Goal: Task Accomplishment & Management: Complete application form

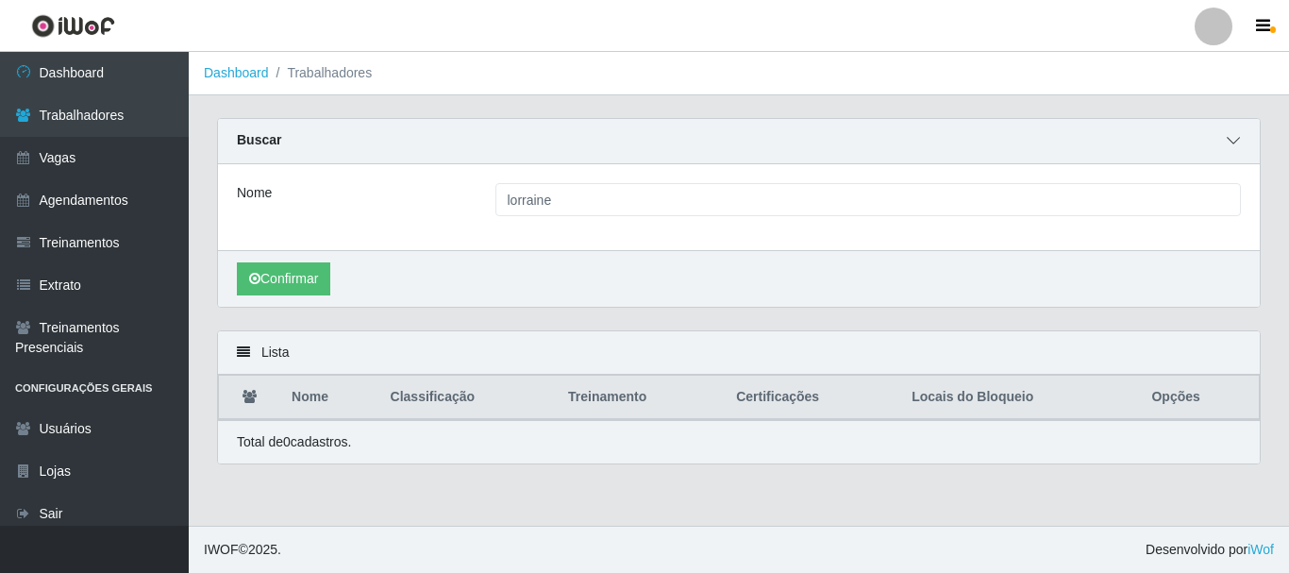
click at [1231, 141] on icon at bounding box center [1232, 140] width 13 height 13
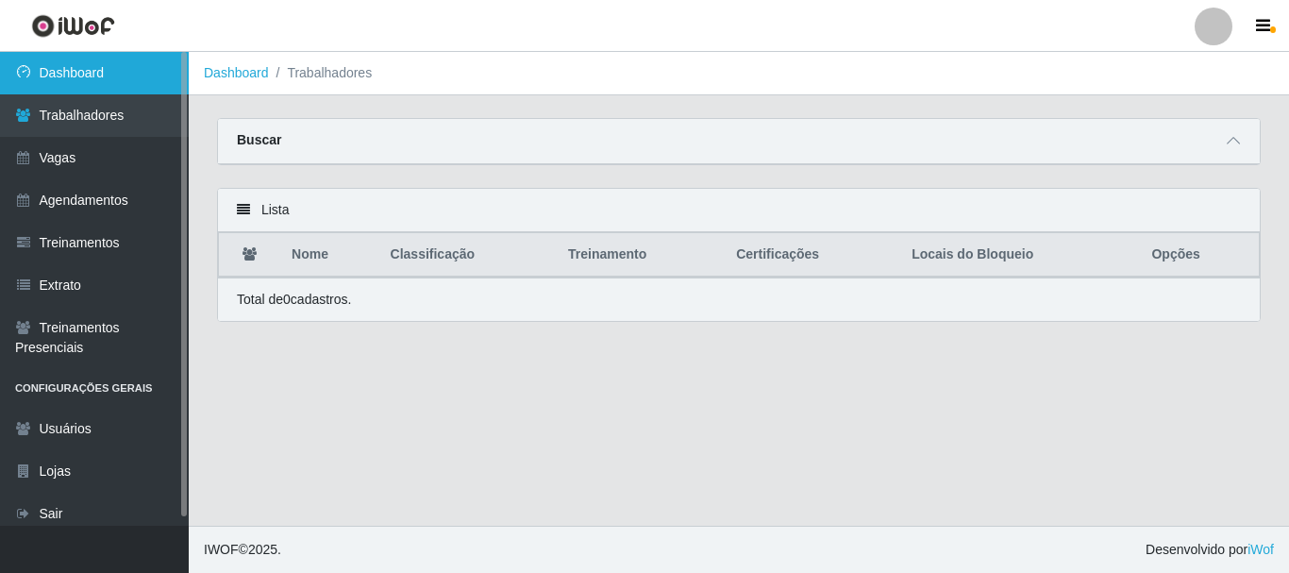
click at [123, 84] on link "Dashboard" at bounding box center [94, 73] width 189 height 42
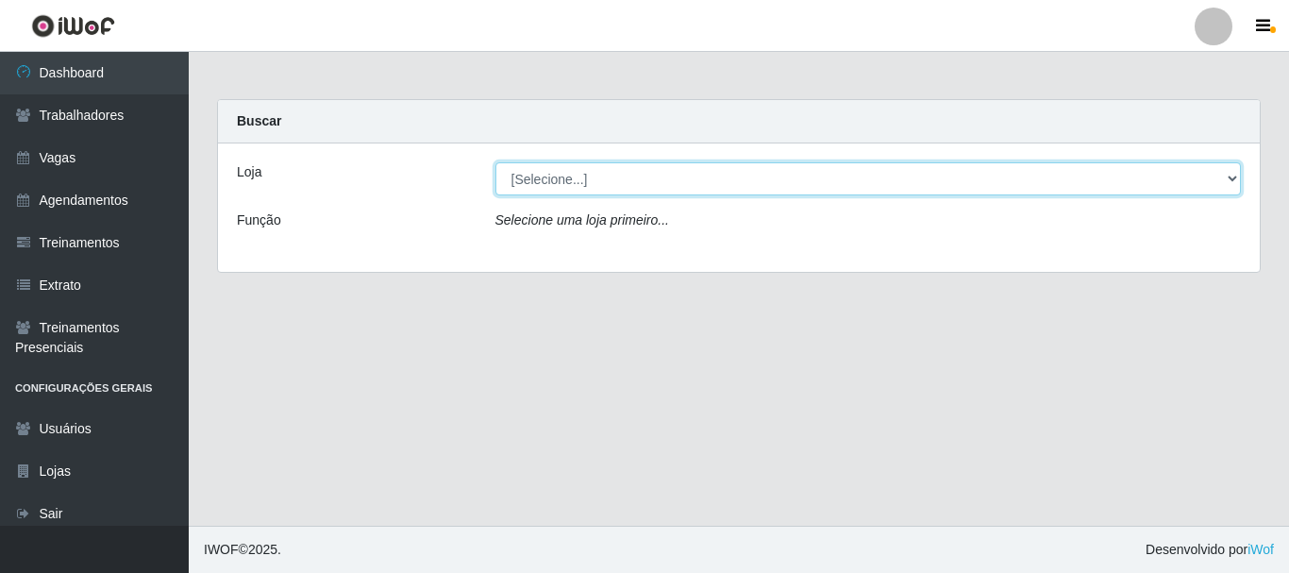
click at [694, 175] on select "[Selecione...] Glace Real Confeitaria" at bounding box center [868, 178] width 746 height 33
select select "445"
click at [495, 162] on select "[Selecione...] Glace Real Confeitaria" at bounding box center [868, 178] width 746 height 33
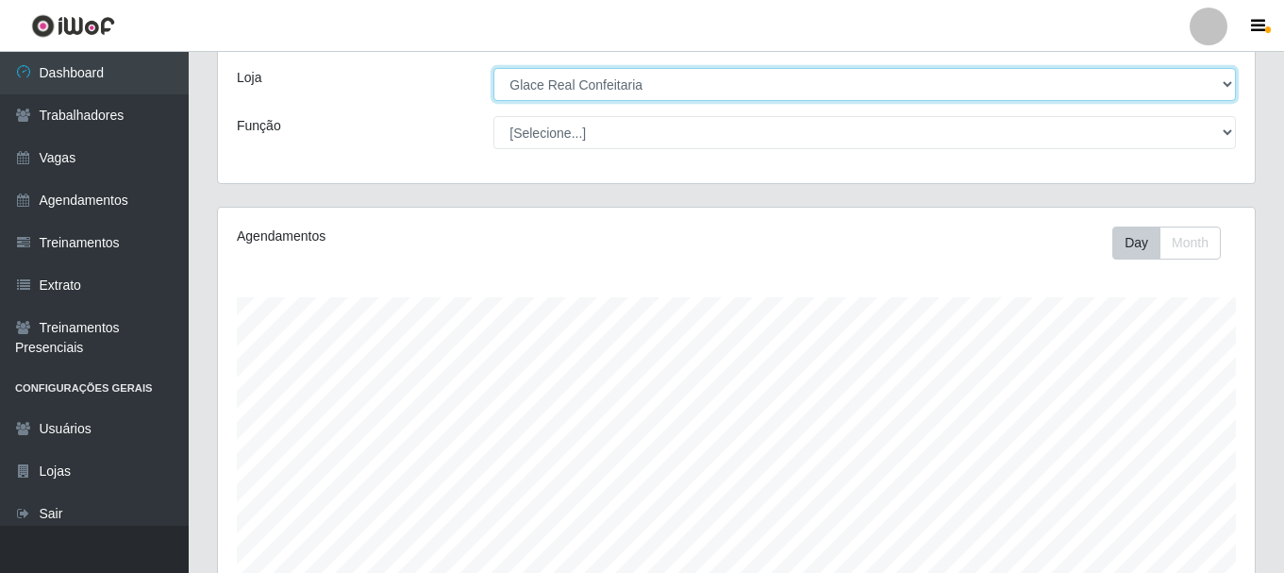
scroll to position [344, 0]
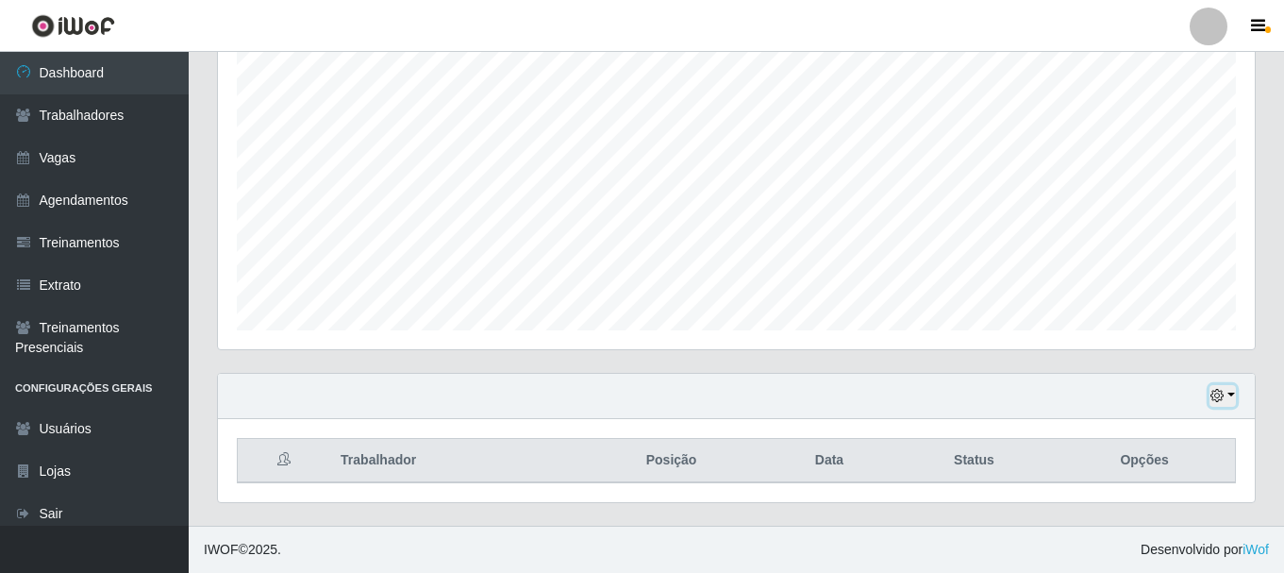
click at [1229, 396] on button "button" at bounding box center [1222, 396] width 26 height 22
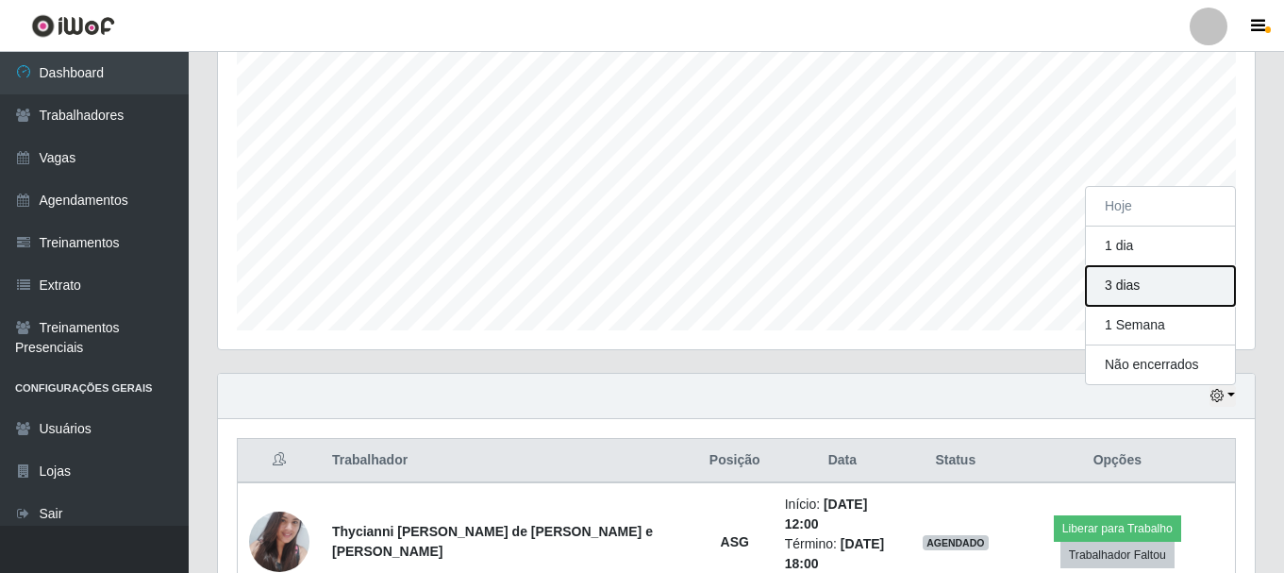
click at [1122, 287] on button "3 dias" at bounding box center [1160, 286] width 149 height 40
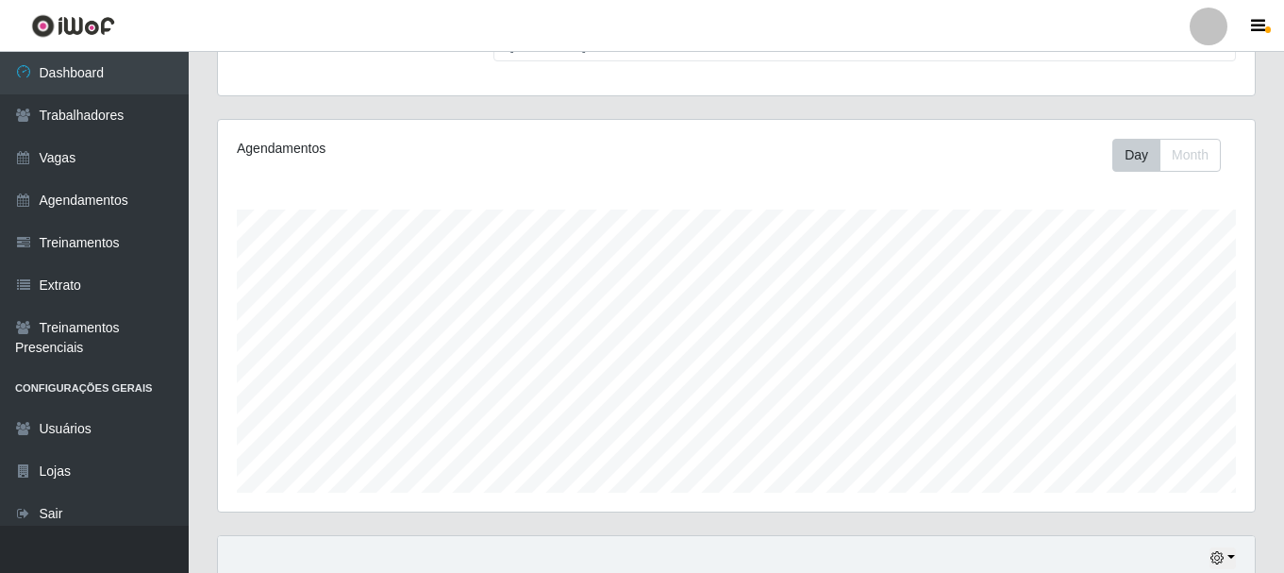
scroll to position [0, 0]
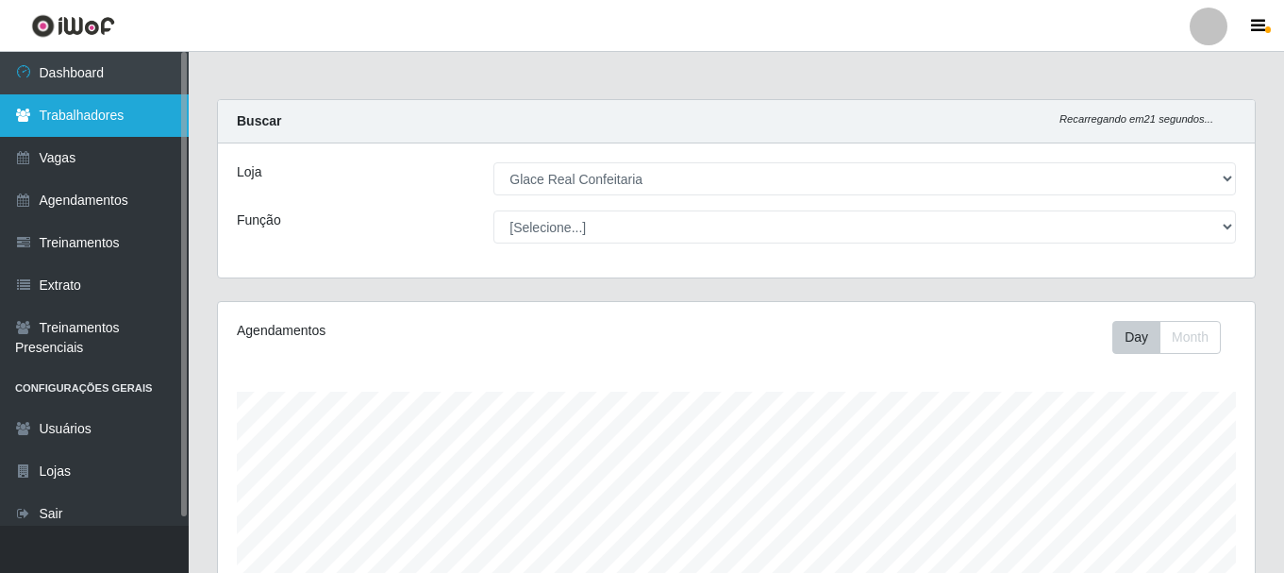
click at [58, 118] on link "Trabalhadores" at bounding box center [94, 115] width 189 height 42
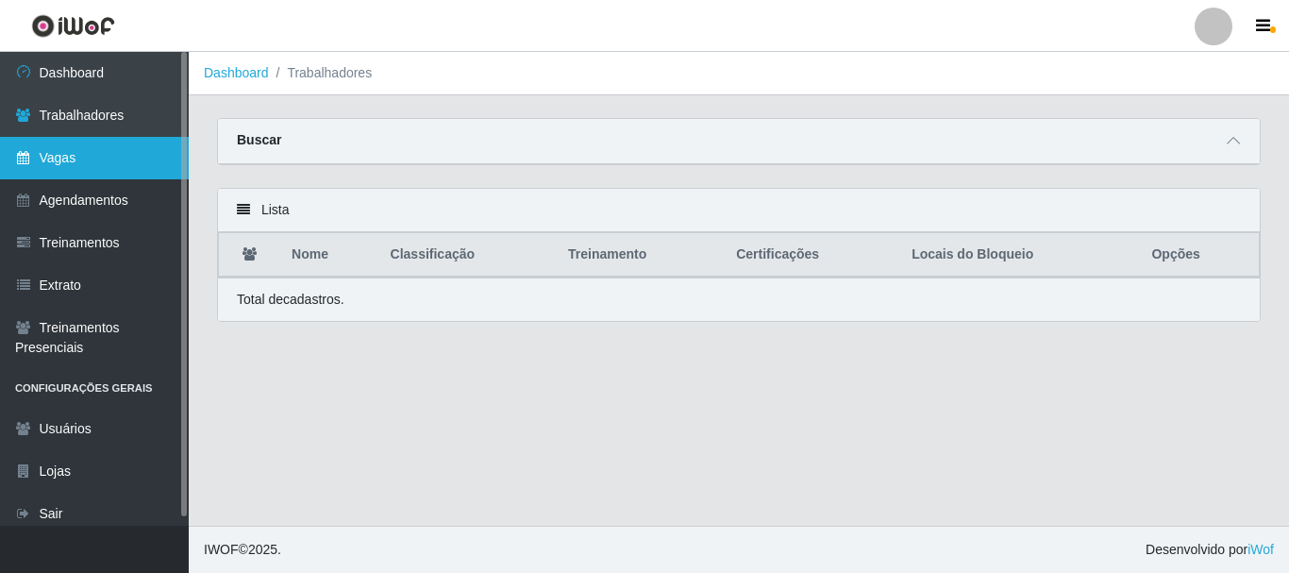
click at [76, 147] on link "Vagas" at bounding box center [94, 158] width 189 height 42
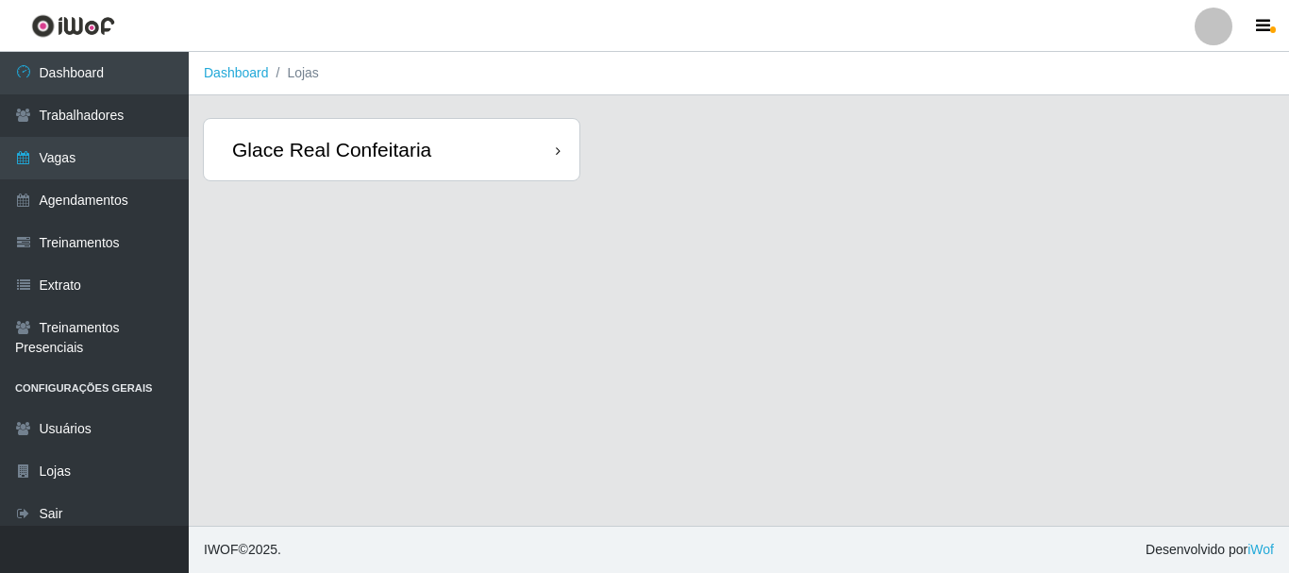
click at [485, 158] on div "Glace Real Confeitaria" at bounding box center [391, 149] width 375 height 61
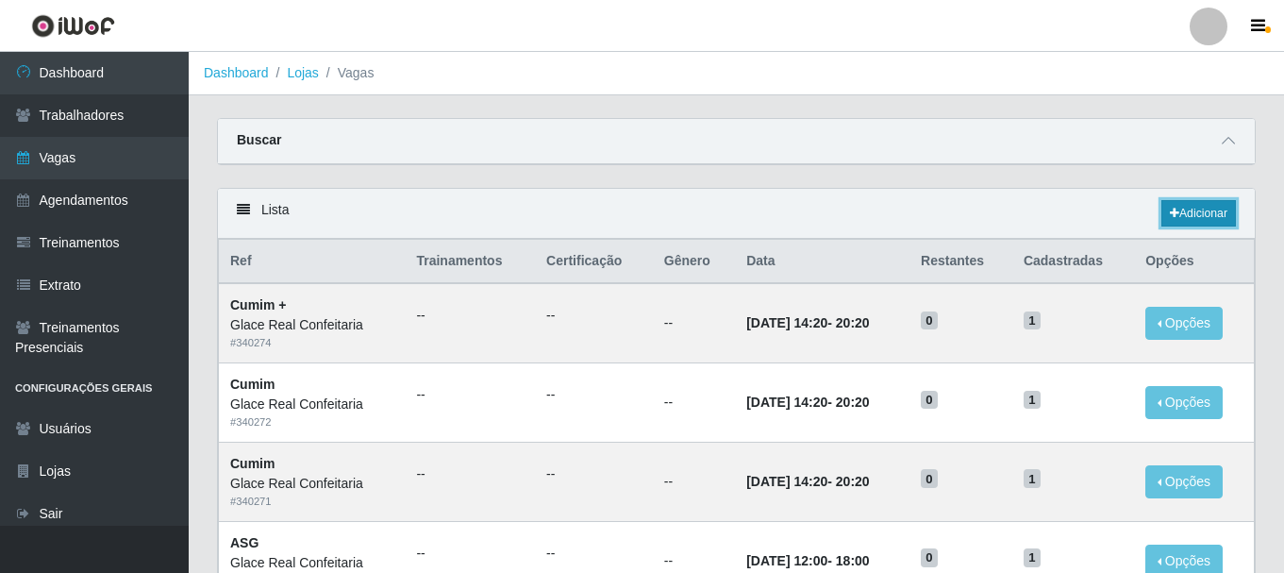
click at [1194, 221] on link "Adicionar" at bounding box center [1198, 213] width 75 height 26
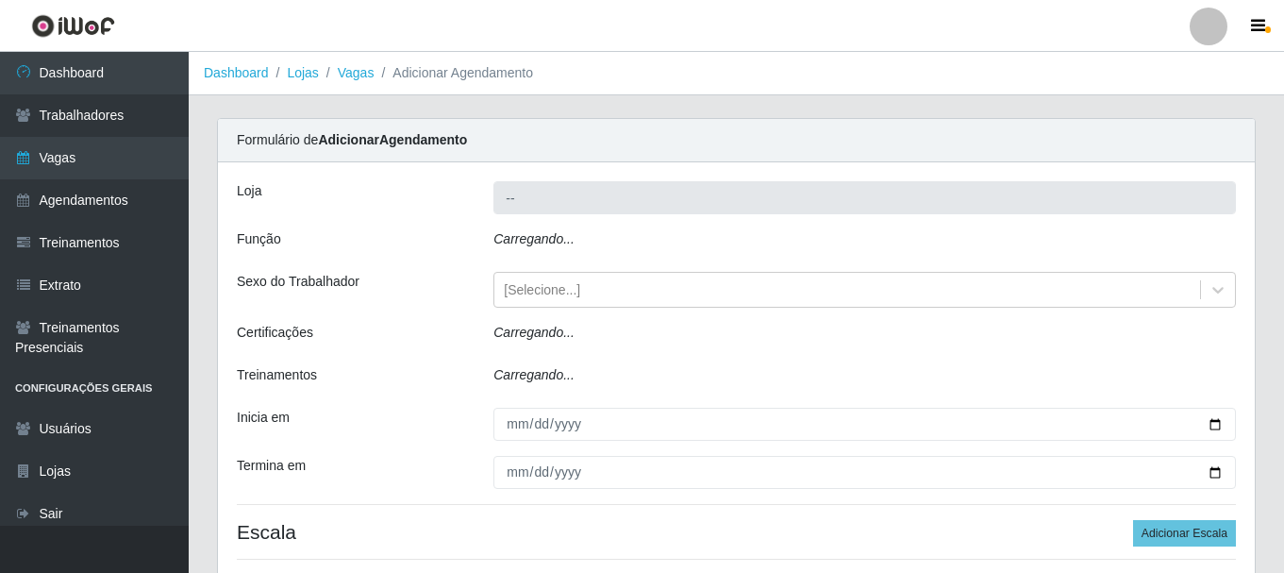
type input "Glace Real Confeitaria"
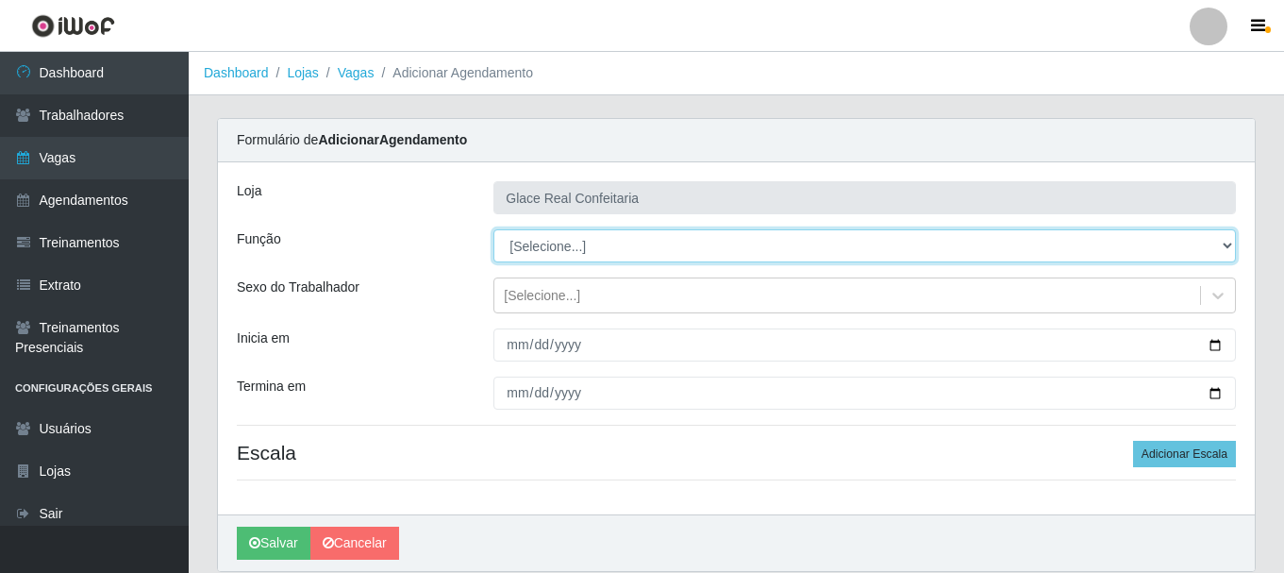
click at [551, 245] on select "[Selecione...] ASG ASG + ASG ++ Auxiliar de Cozinha Auxiliar de Cozinha + Auxil…" at bounding box center [864, 245] width 742 height 33
select select "17"
click at [493, 229] on select "[Selecione...] ASG ASG + ASG ++ Auxiliar de Cozinha Auxiliar de Cozinha + Auxil…" at bounding box center [864, 245] width 742 height 33
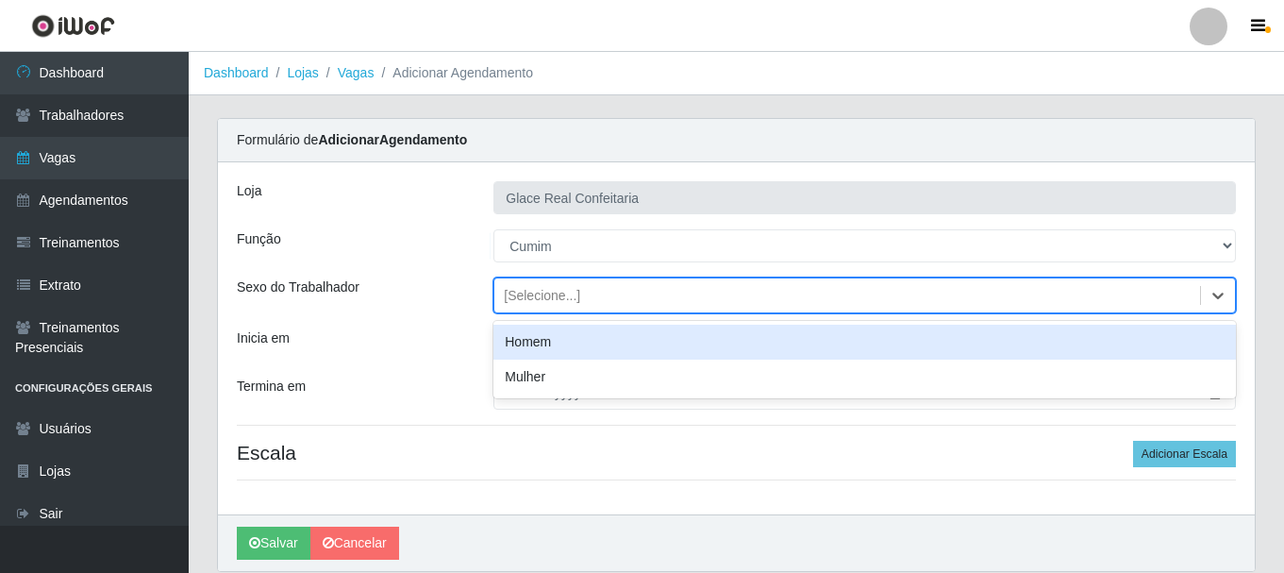
click at [580, 308] on div "[Selecione...]" at bounding box center [847, 295] width 706 height 31
click at [602, 308] on div "[Selecione...]" at bounding box center [847, 295] width 706 height 31
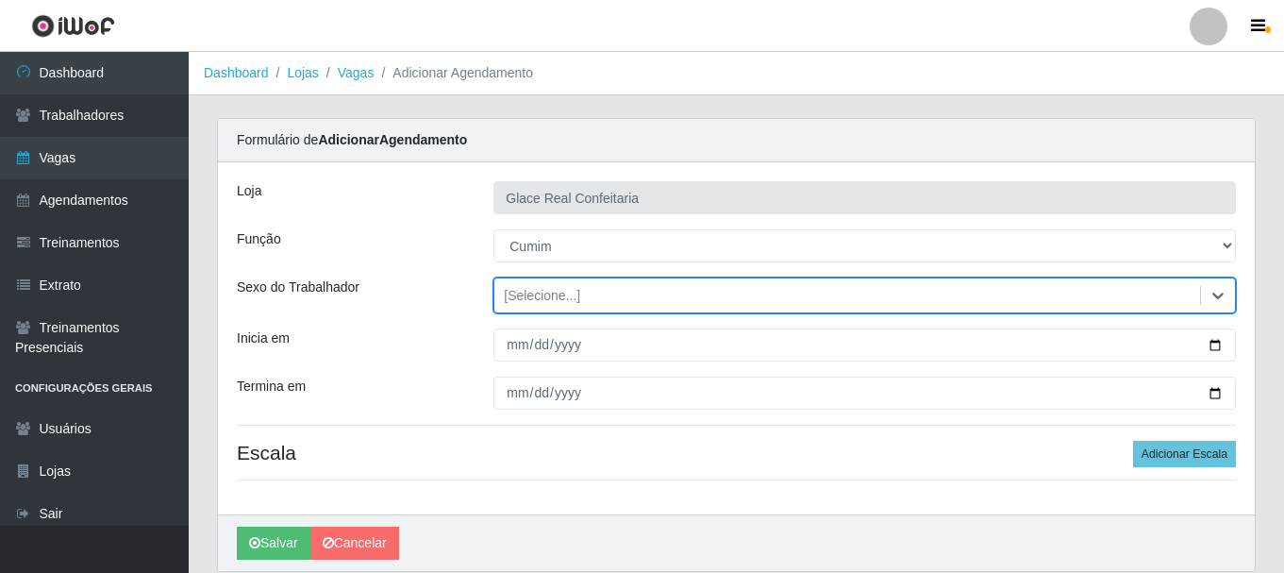
click at [586, 362] on div "Loja Glace Real Confeitaria Função [Selecione...] ASG ASG + ASG ++ Auxiliar de …" at bounding box center [736, 338] width 1037 height 352
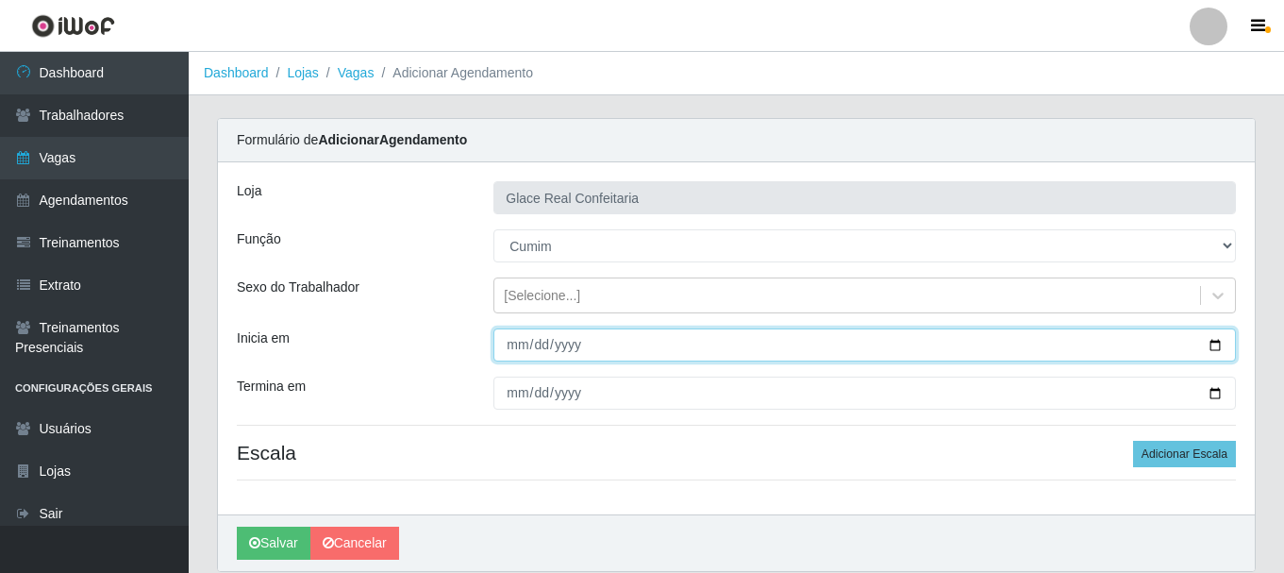
click at [513, 346] on input "Inicia em" at bounding box center [864, 344] width 742 height 33
click at [1213, 346] on input "Inicia em" at bounding box center [864, 344] width 742 height 33
type input "2025-09-04"
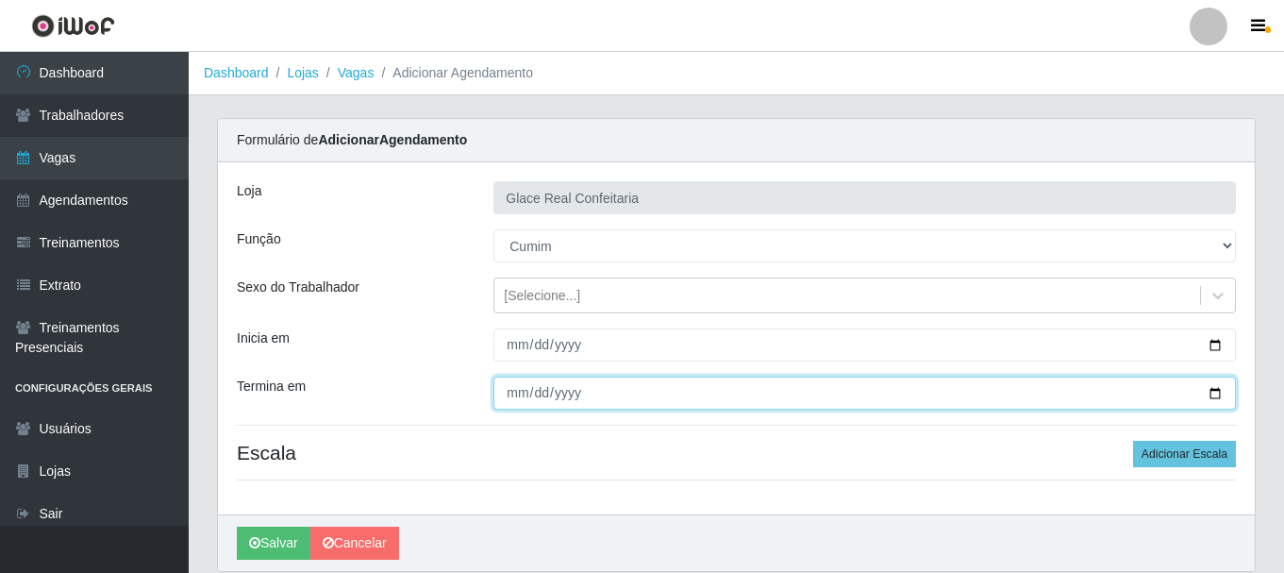
click at [522, 392] on input "Termina em" at bounding box center [864, 392] width 742 height 33
click at [1210, 398] on input "Termina em" at bounding box center [864, 392] width 742 height 33
type input "2025-09-04"
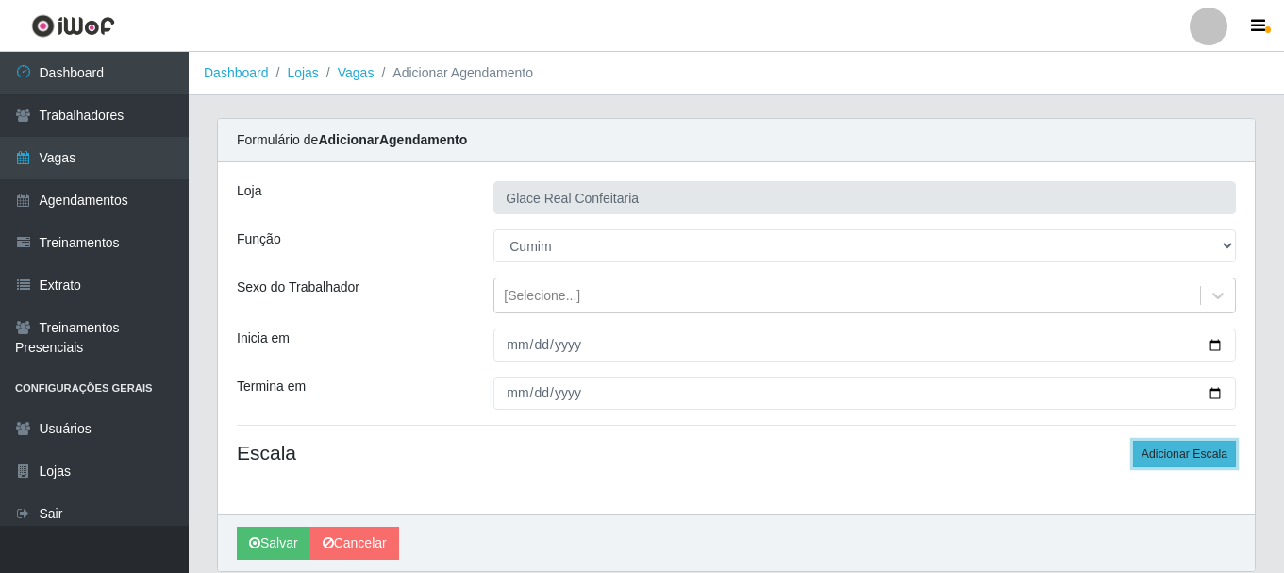
click at [1168, 457] on button "Adicionar Escala" at bounding box center [1184, 454] width 103 height 26
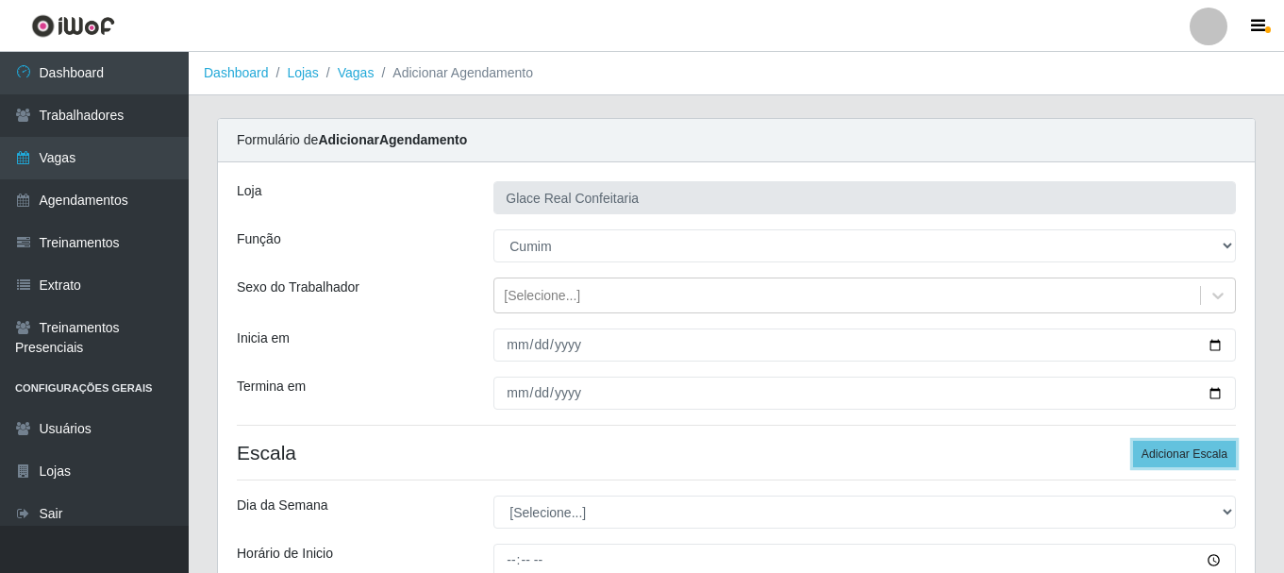
scroll to position [189, 0]
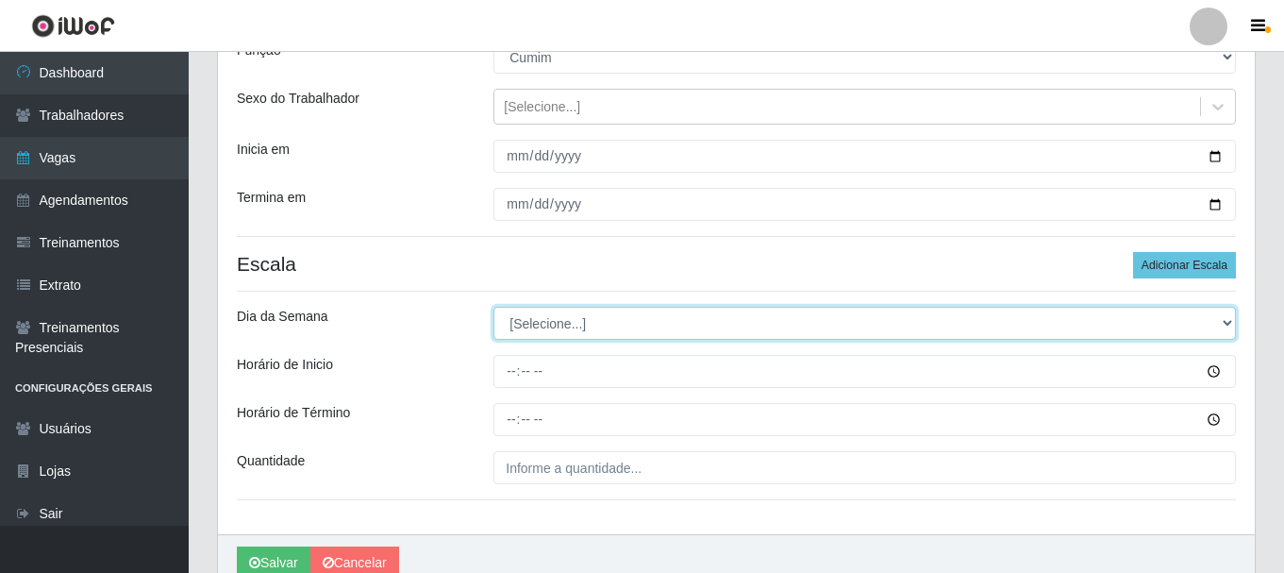
click at [533, 307] on select "[Selecione...] Segunda Terça Quarta Quinta Sexta Sábado Domingo" at bounding box center [864, 323] width 742 height 33
select select "4"
click at [493, 307] on select "[Selecione...] Segunda Terça Quarta Quinta Sexta Sábado Domingo" at bounding box center [864, 323] width 742 height 33
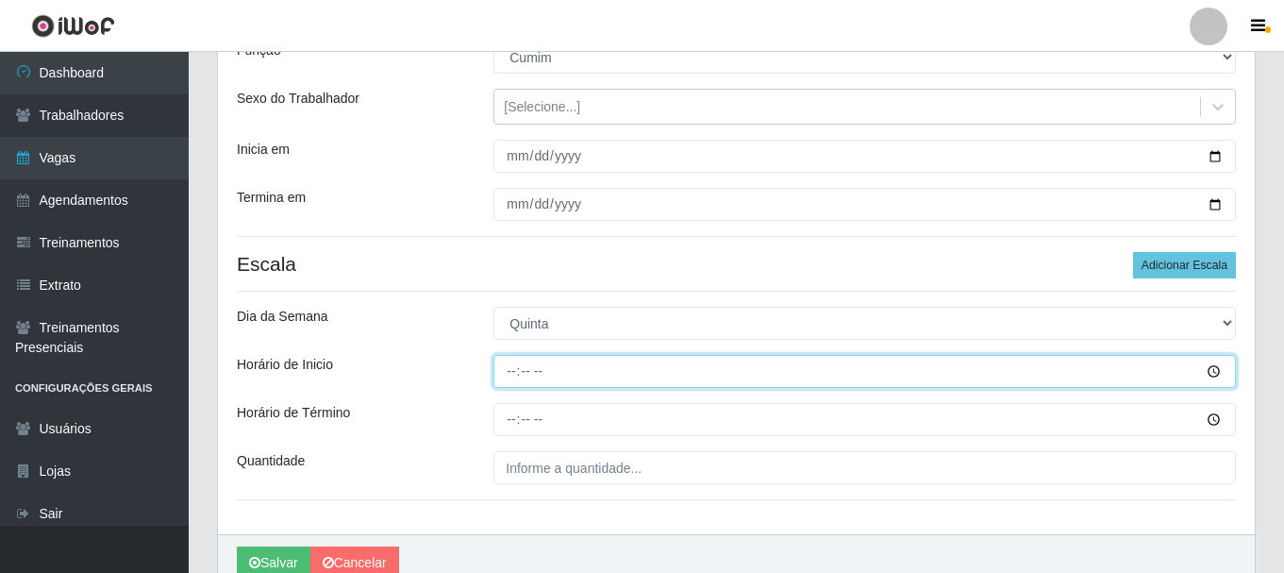
click at [512, 376] on input "Horário de Inicio" at bounding box center [864, 371] width 742 height 33
type input "14:20"
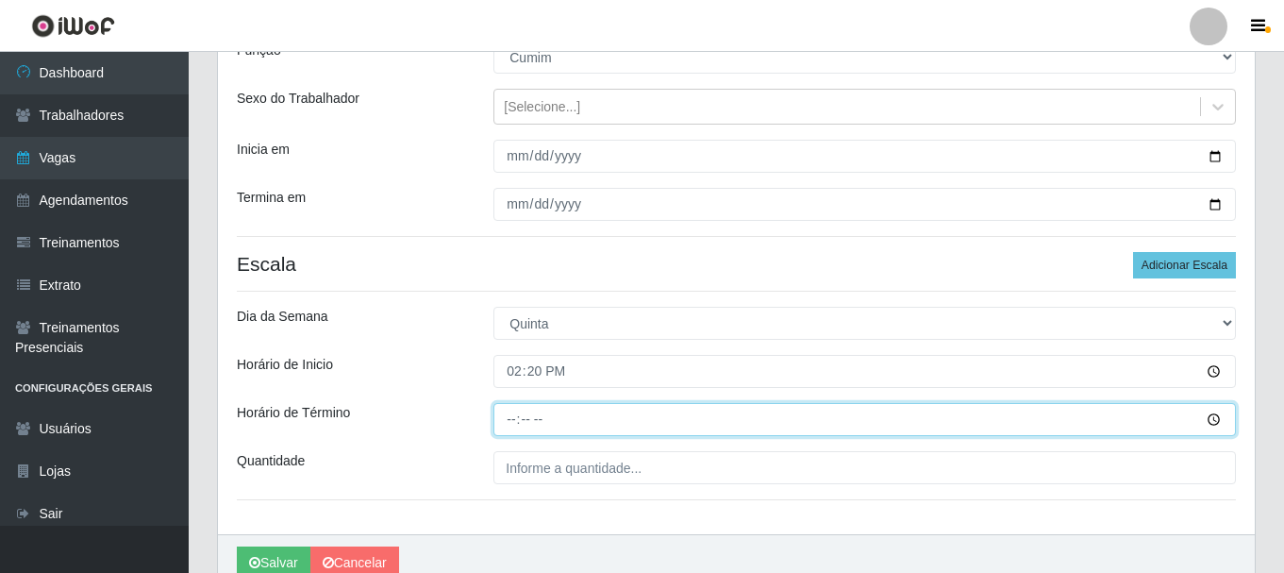
click at [511, 413] on input "Horário de Término" at bounding box center [864, 419] width 742 height 33
type input "20:20"
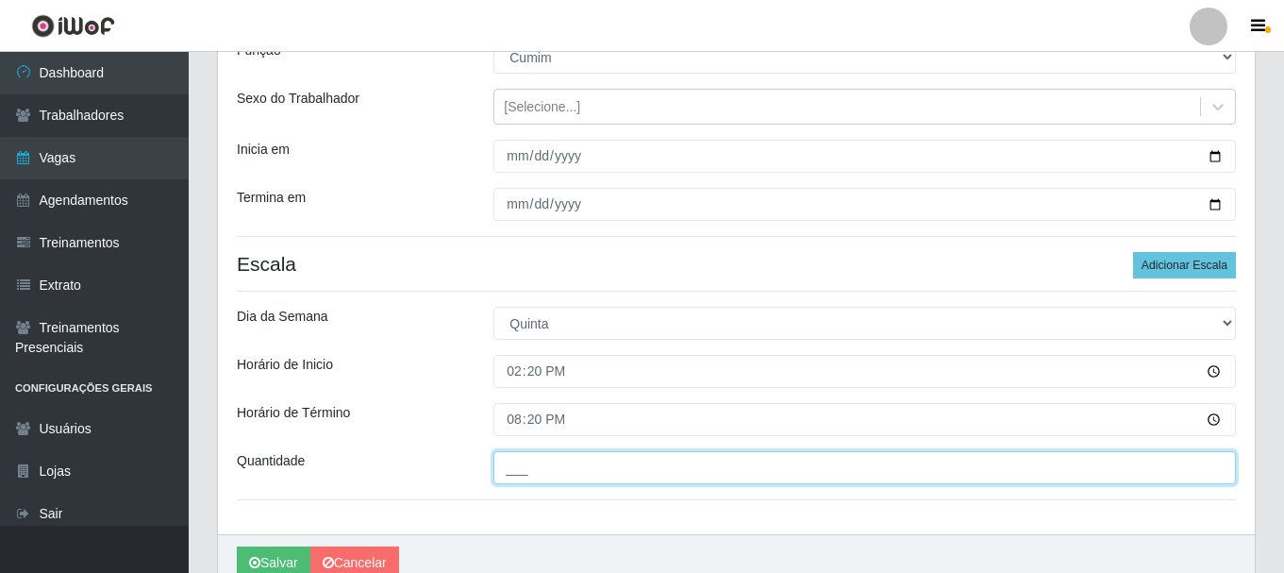
click at [630, 466] on input "___" at bounding box center [864, 467] width 742 height 33
type input "01_"
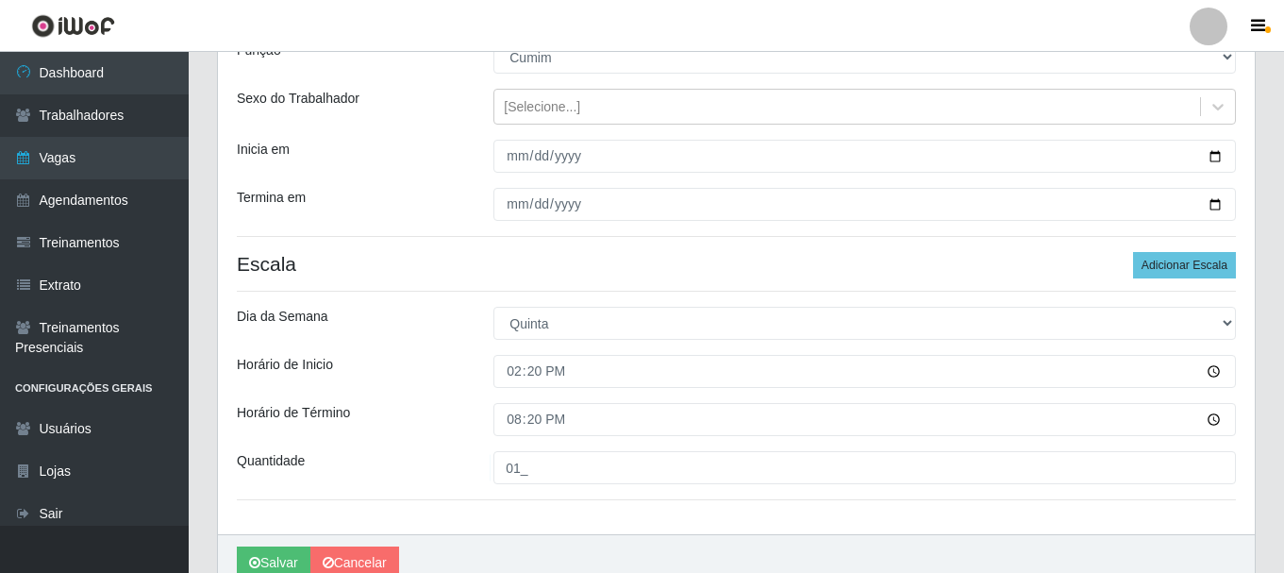
click at [455, 455] on div "Quantidade" at bounding box center [351, 467] width 257 height 33
click at [249, 556] on button "Salvar" at bounding box center [274, 562] width 74 height 33
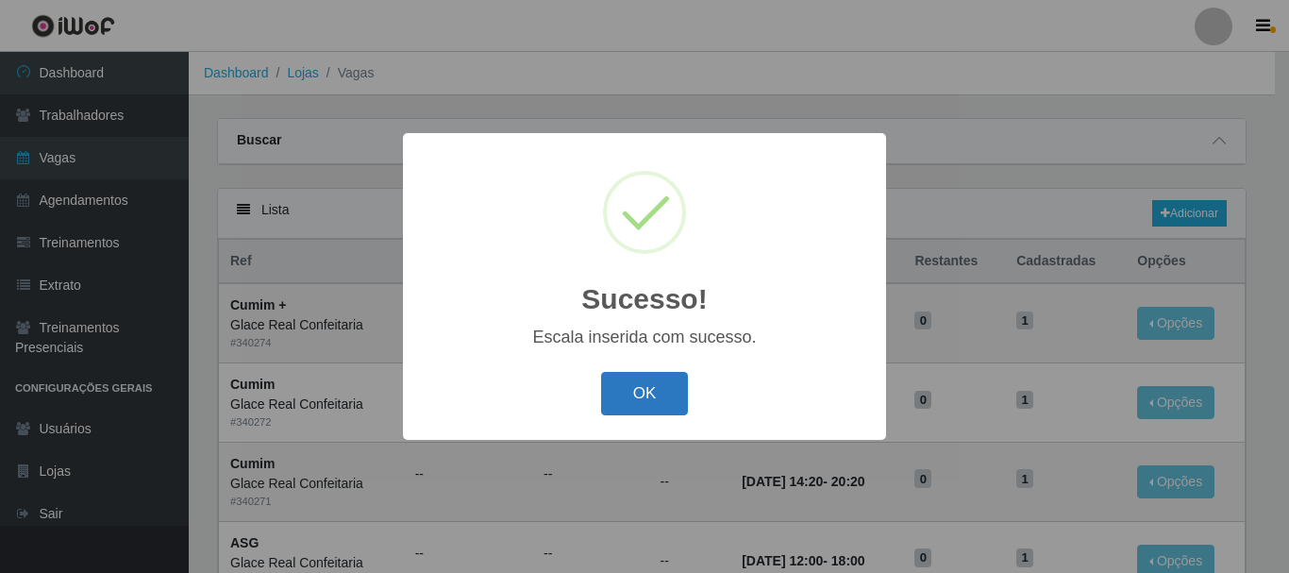
click at [623, 397] on button "OK" at bounding box center [645, 394] width 88 height 44
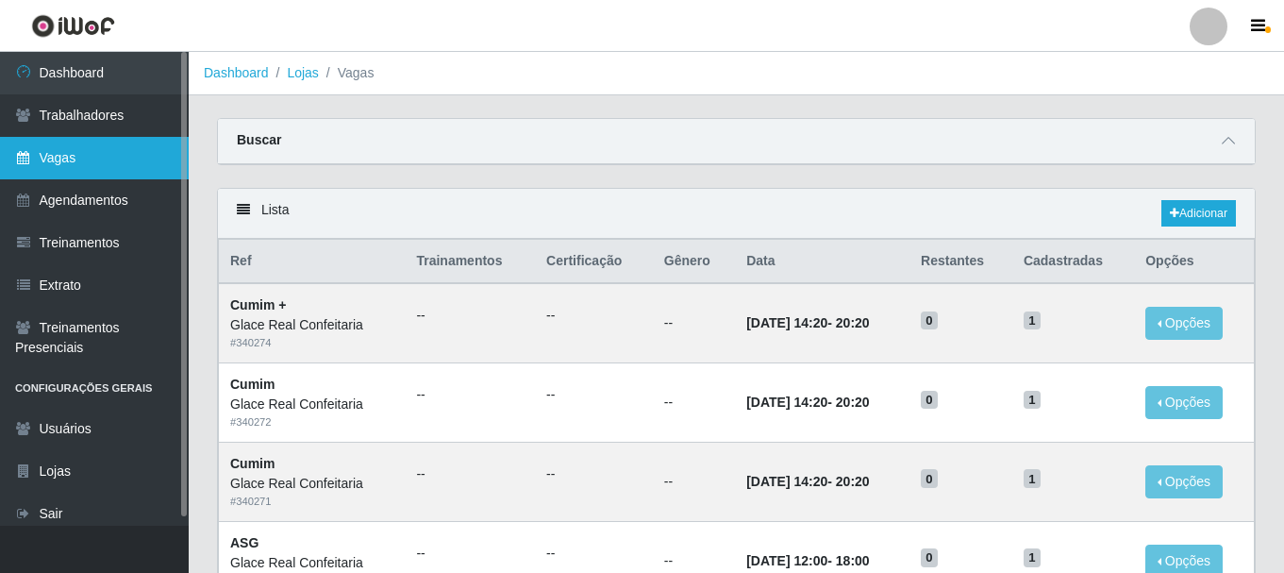
click at [60, 165] on link "Vagas" at bounding box center [94, 158] width 189 height 42
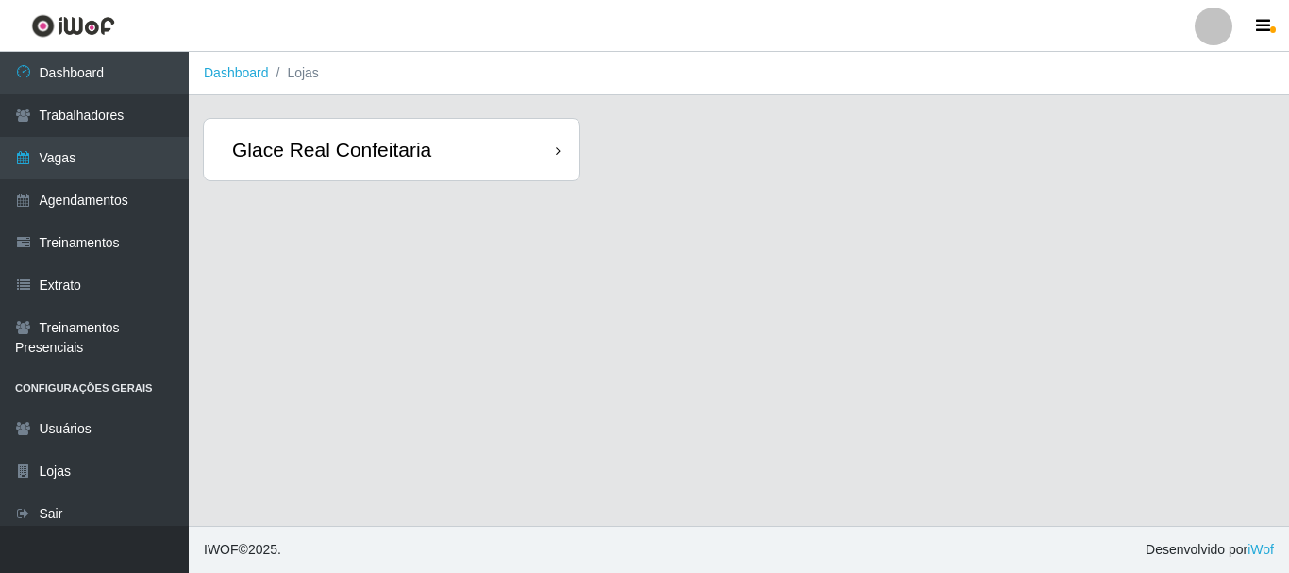
click at [346, 161] on div "Glace Real Confeitaria" at bounding box center [331, 150] width 199 height 24
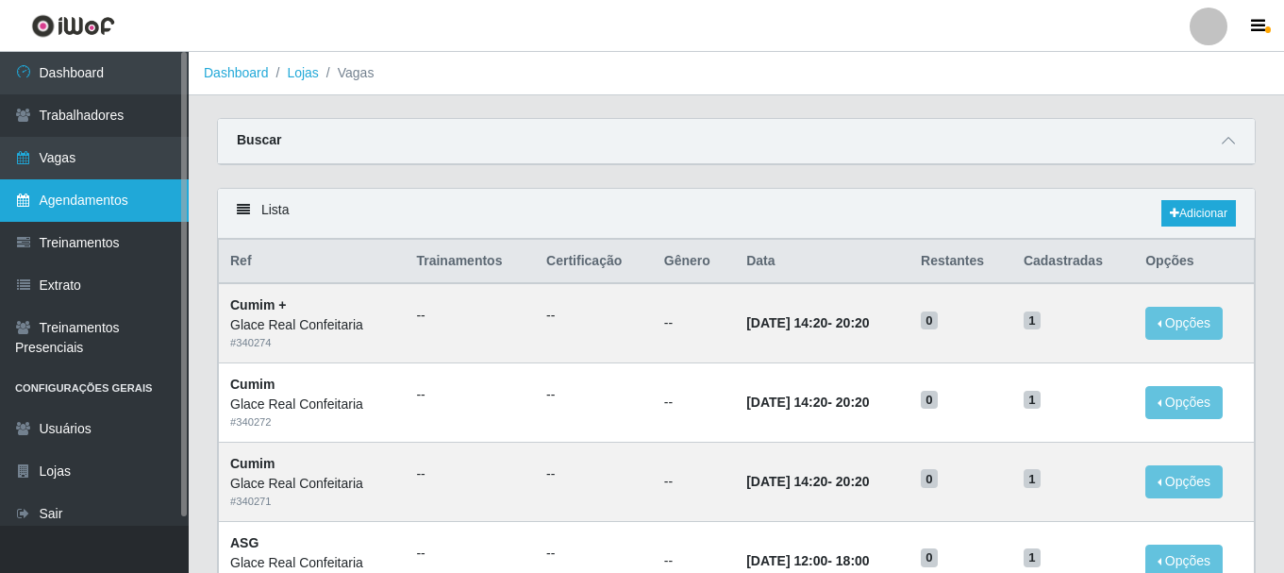
click at [119, 204] on link "Agendamentos" at bounding box center [94, 200] width 189 height 42
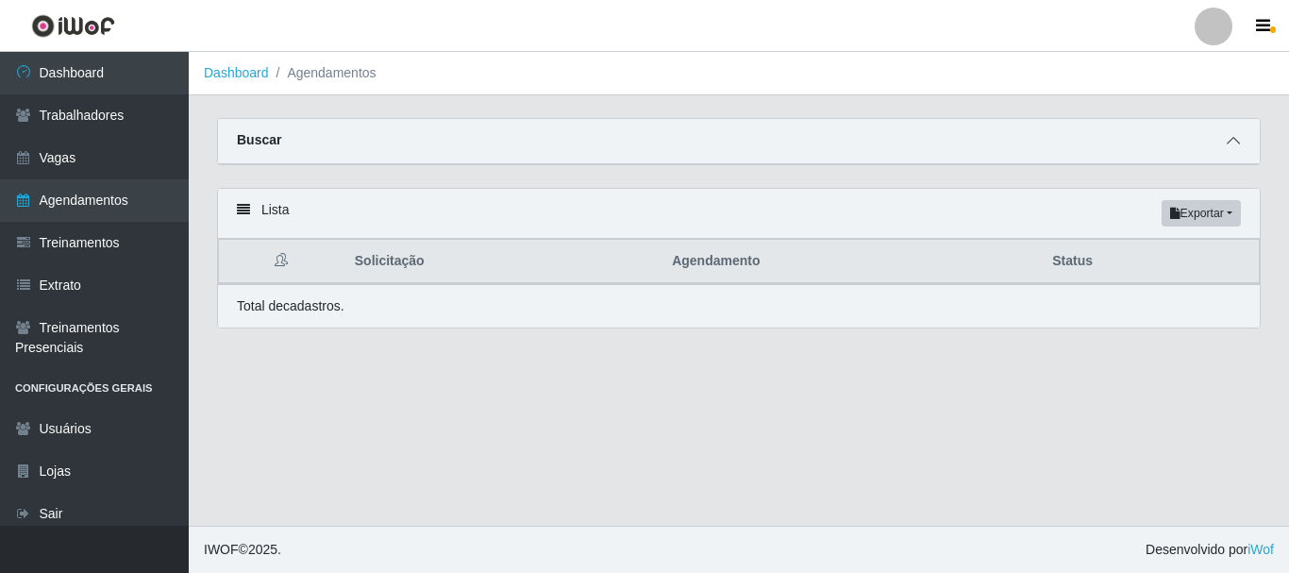
click at [1234, 146] on icon at bounding box center [1232, 140] width 13 height 13
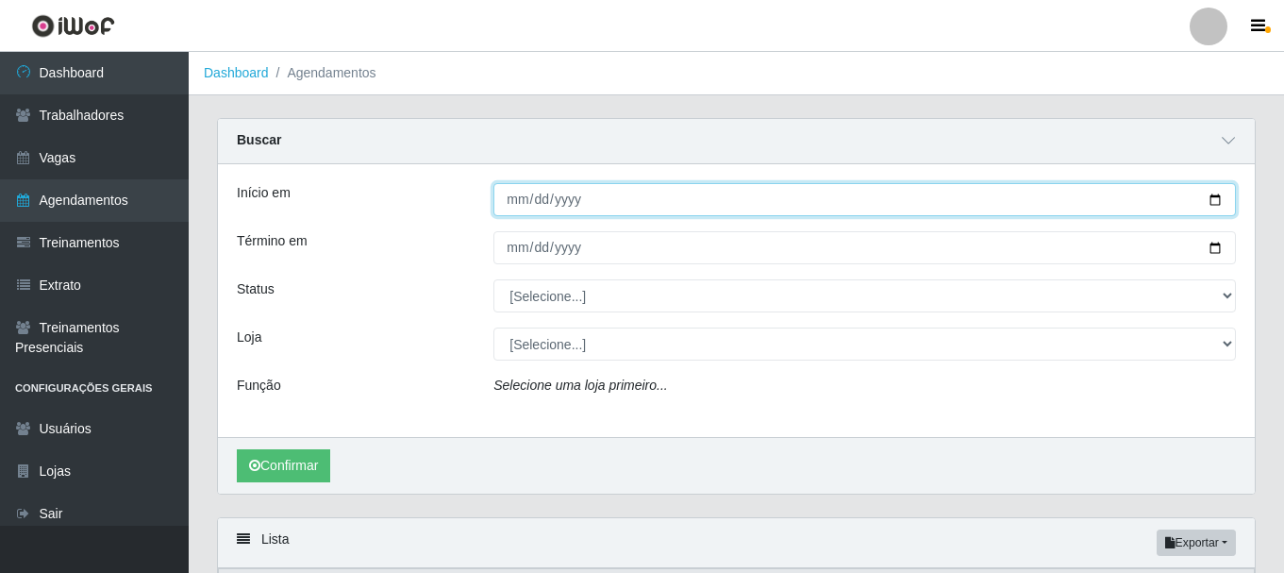
click at [516, 200] on input "Início em" at bounding box center [864, 199] width 742 height 33
type input "2025-09-02"
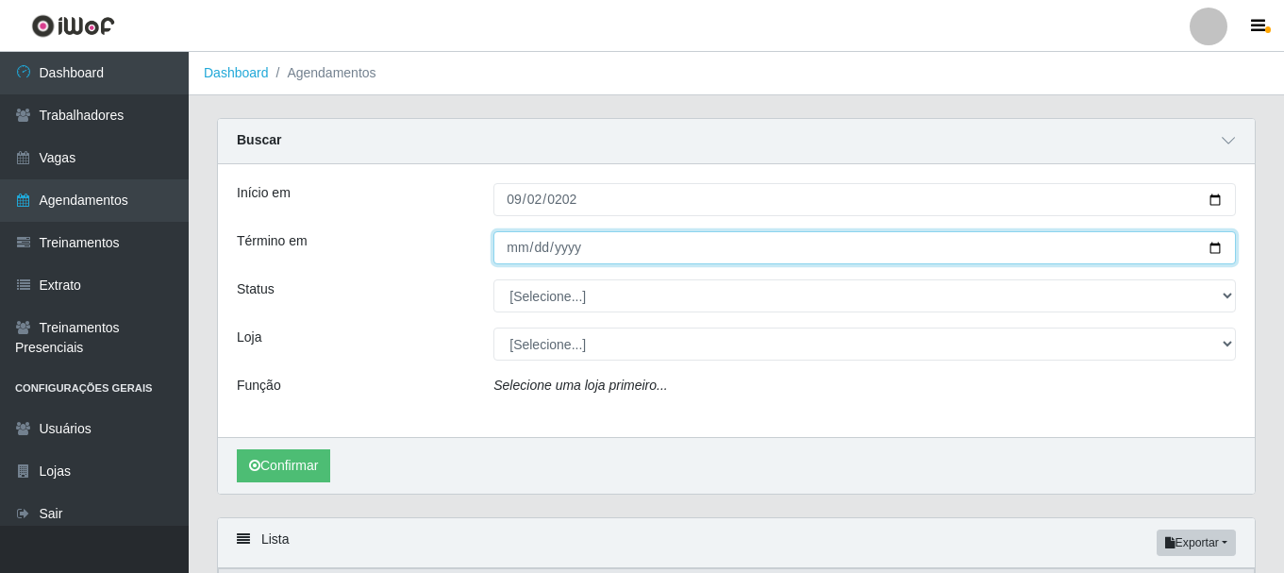
click at [506, 252] on input "Término em" at bounding box center [864, 247] width 742 height 33
type input "2025-09-15"
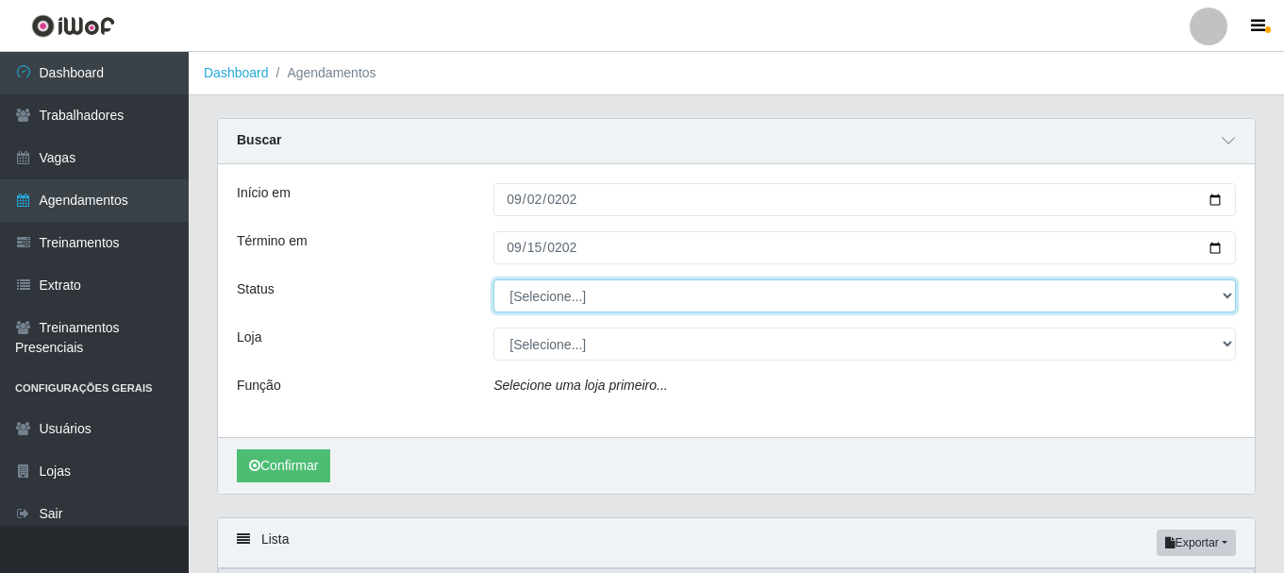
click at [721, 299] on select "[Selecione...] AGENDADO AGUARDANDO LIBERAR EM ANDAMENTO EM REVISÃO FINALIZADO C…" at bounding box center [864, 295] width 742 height 33
select select "CANCELADO"
click at [493, 280] on select "[Selecione...] AGENDADO AGUARDANDO LIBERAR EM ANDAMENTO EM REVISÃO FINALIZADO C…" at bounding box center [864, 295] width 742 height 33
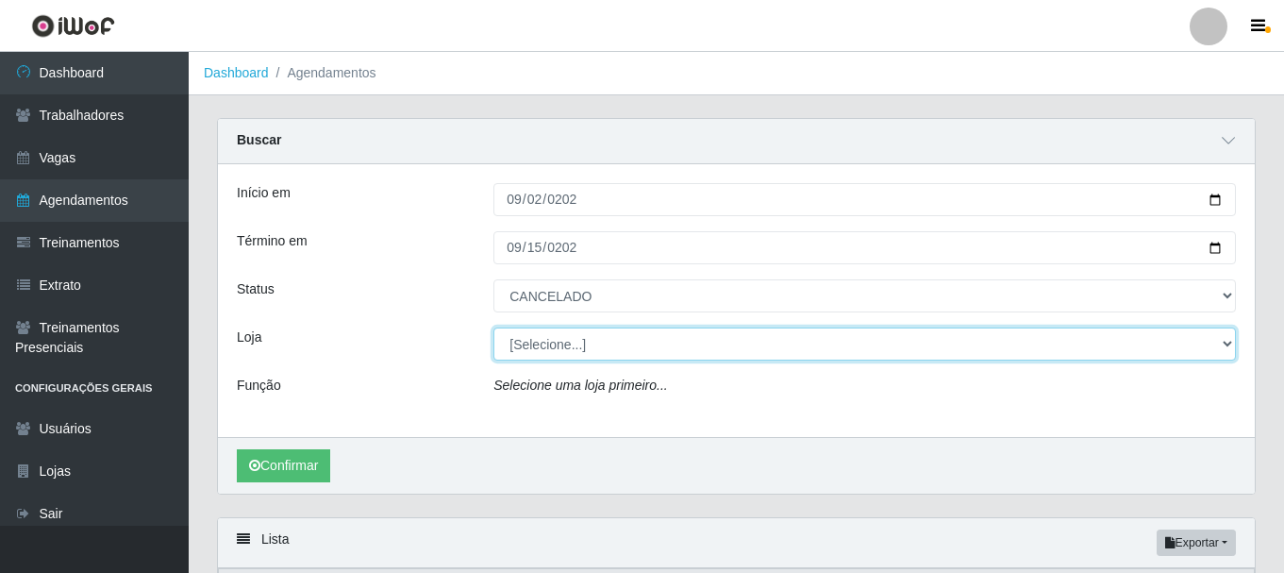
click at [564, 348] on select "[Selecione...] Glace Real Confeitaria" at bounding box center [864, 343] width 742 height 33
select select "445"
click at [493, 328] on select "[Selecione...] Glace Real Confeitaria" at bounding box center [864, 343] width 742 height 33
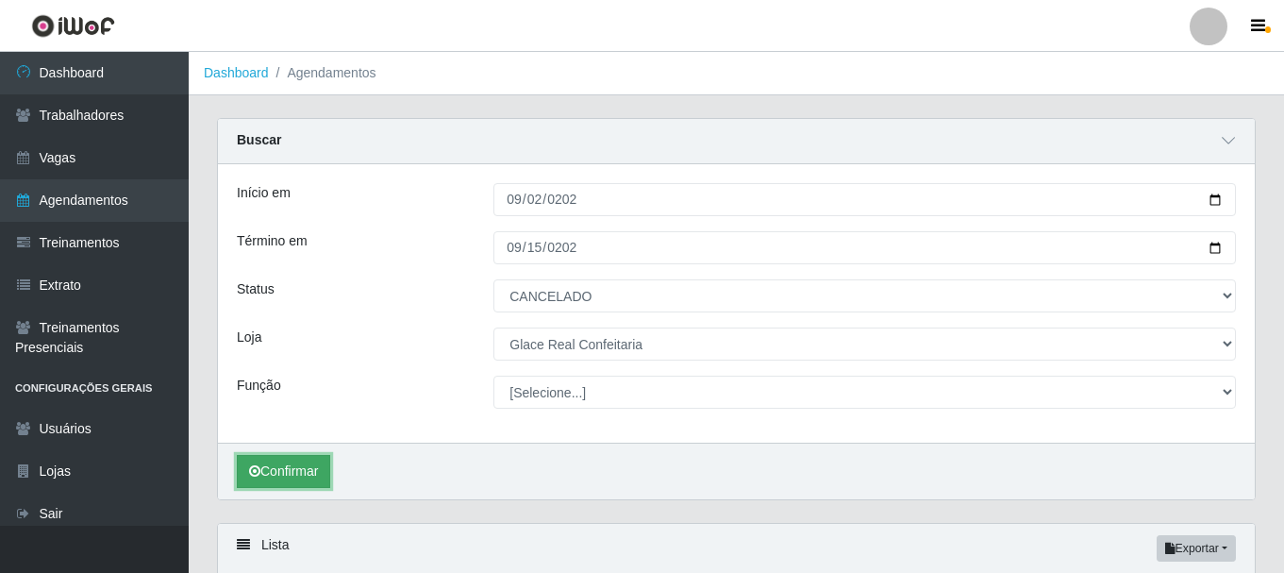
click at [302, 468] on button "Confirmar" at bounding box center [283, 471] width 93 height 33
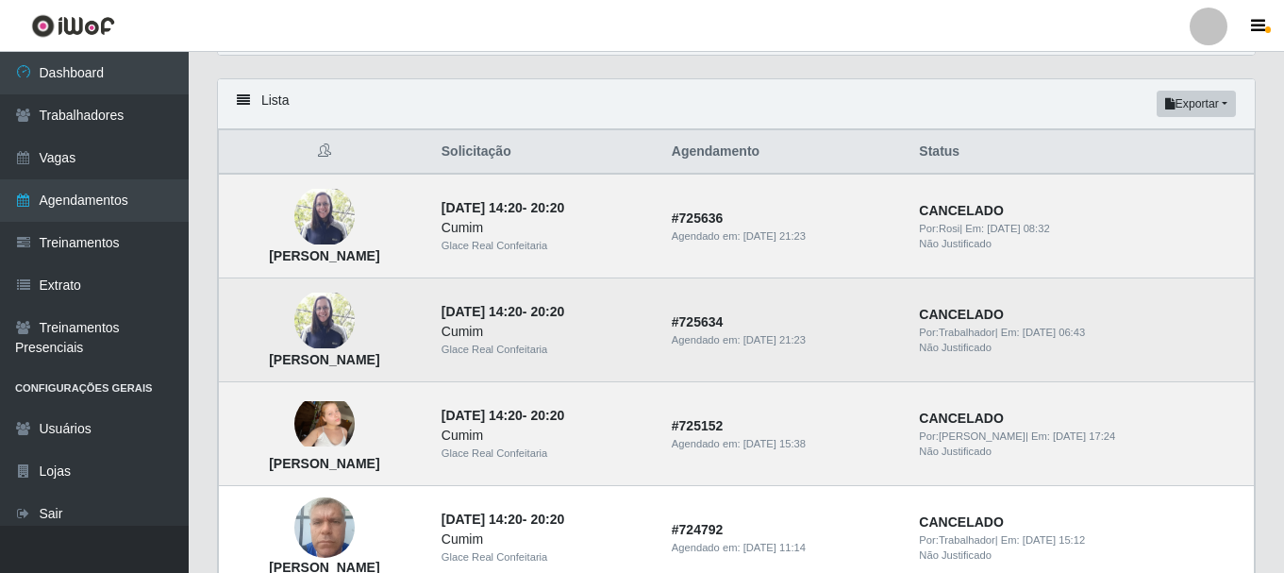
scroll to position [161, 0]
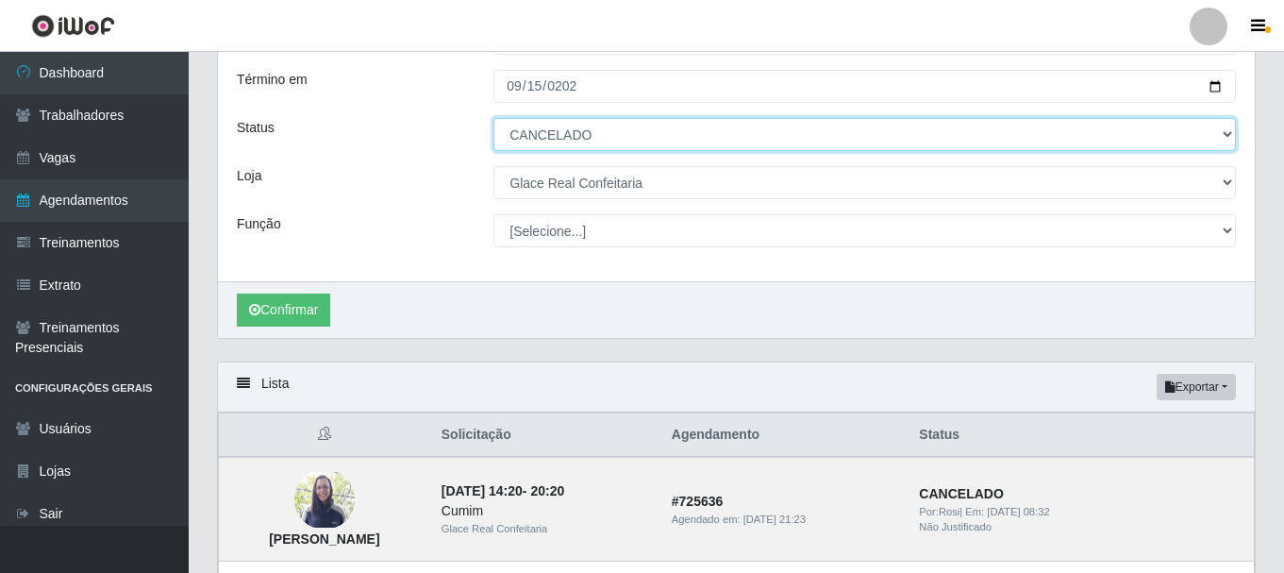
click at [623, 141] on select "[Selecione...] AGENDADO AGUARDANDO LIBERAR EM ANDAMENTO EM REVISÃO FINALIZADO C…" at bounding box center [864, 134] width 742 height 33
click at [493, 119] on select "[Selecione...] AGENDADO AGUARDANDO LIBERAR EM ANDAMENTO EM REVISÃO FINALIZADO C…" at bounding box center [864, 134] width 742 height 33
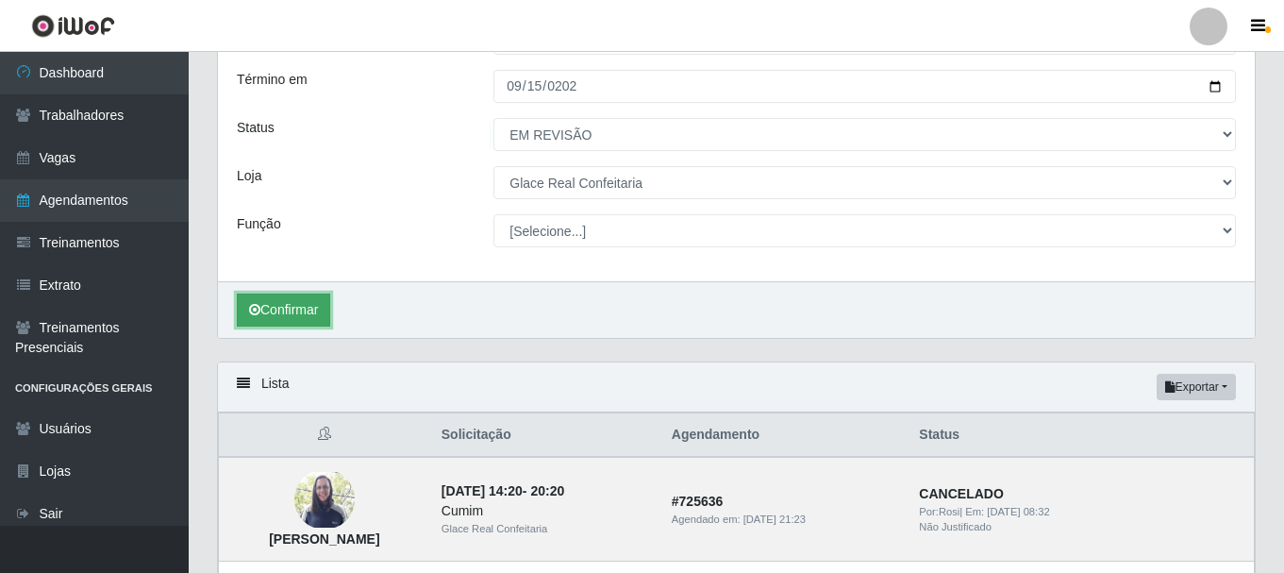
click at [322, 302] on button "Confirmar" at bounding box center [283, 309] width 93 height 33
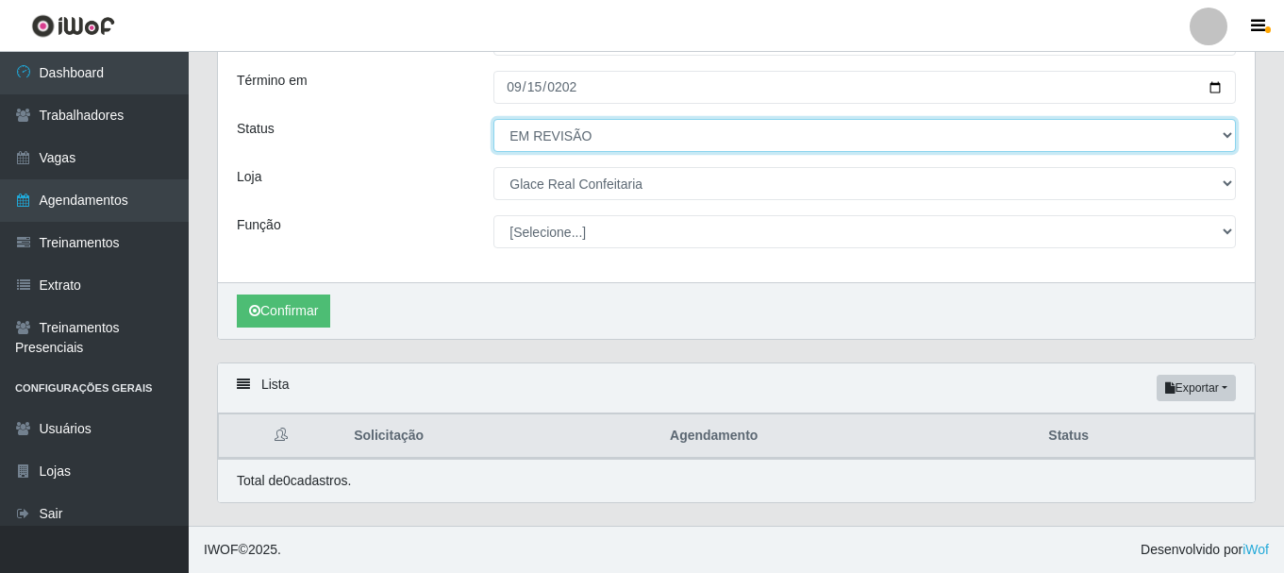
click at [604, 136] on select "[Selecione...] AGENDADO AGUARDANDO LIBERAR EM ANDAMENTO EM REVISÃO FINALIZADO C…" at bounding box center [864, 135] width 742 height 33
click at [493, 119] on select "[Selecione...] AGENDADO AGUARDANDO LIBERAR EM ANDAMENTO EM REVISÃO FINALIZADO C…" at bounding box center [864, 135] width 742 height 33
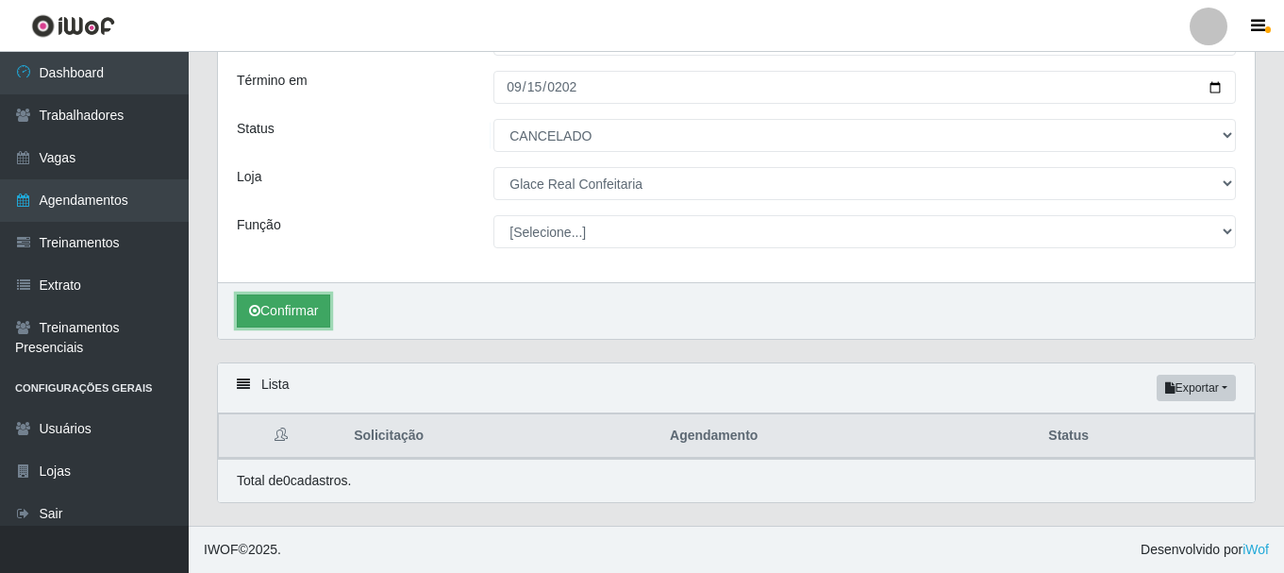
click at [238, 316] on button "Confirmar" at bounding box center [283, 310] width 93 height 33
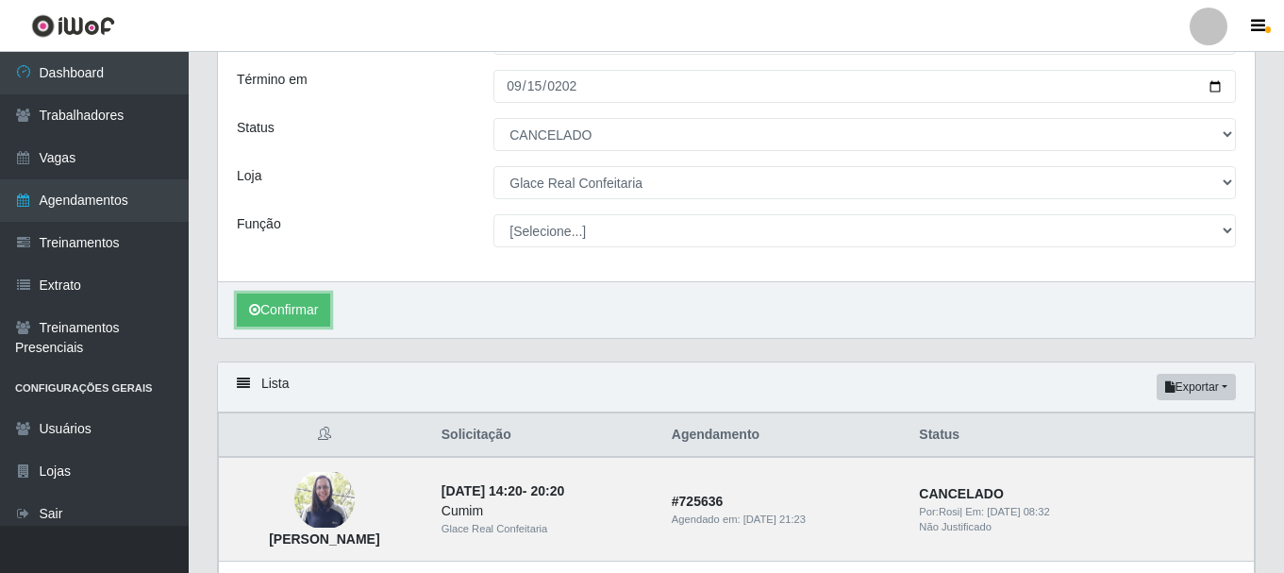
scroll to position [67, 0]
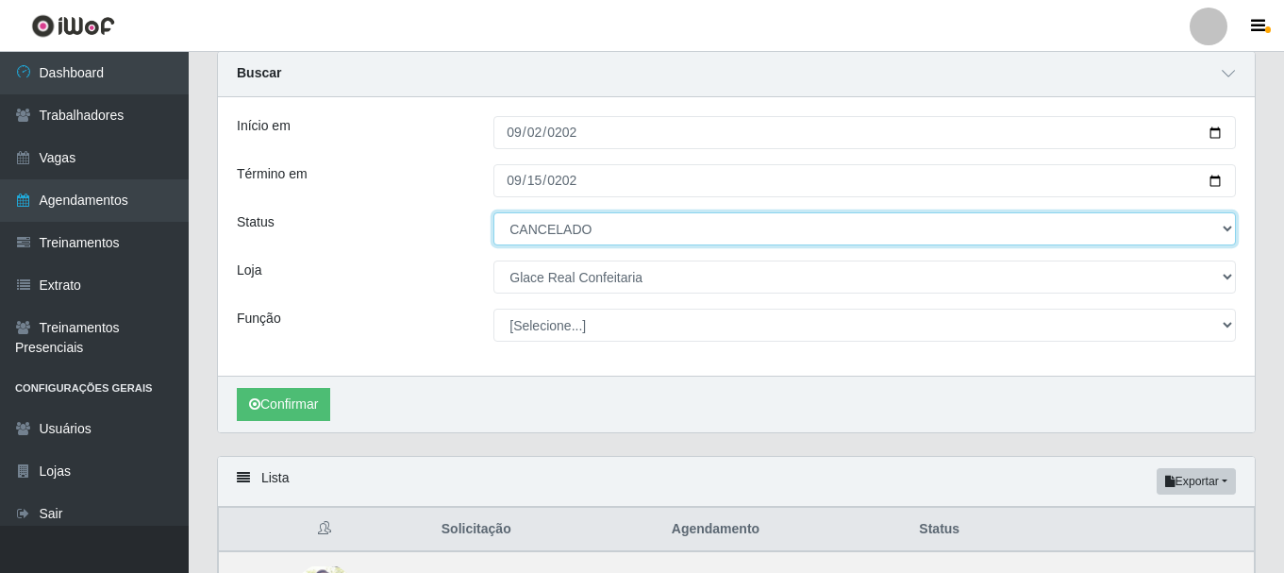
click at [625, 225] on select "[Selecione...] AGENDADO AGUARDANDO LIBERAR EM ANDAMENTO EM REVISÃO FINALIZADO C…" at bounding box center [864, 228] width 742 height 33
select select "AGENDADO"
click at [493, 213] on select "[Selecione...] AGENDADO AGUARDANDO LIBERAR EM ANDAMENTO EM REVISÃO FINALIZADO C…" at bounding box center [864, 228] width 742 height 33
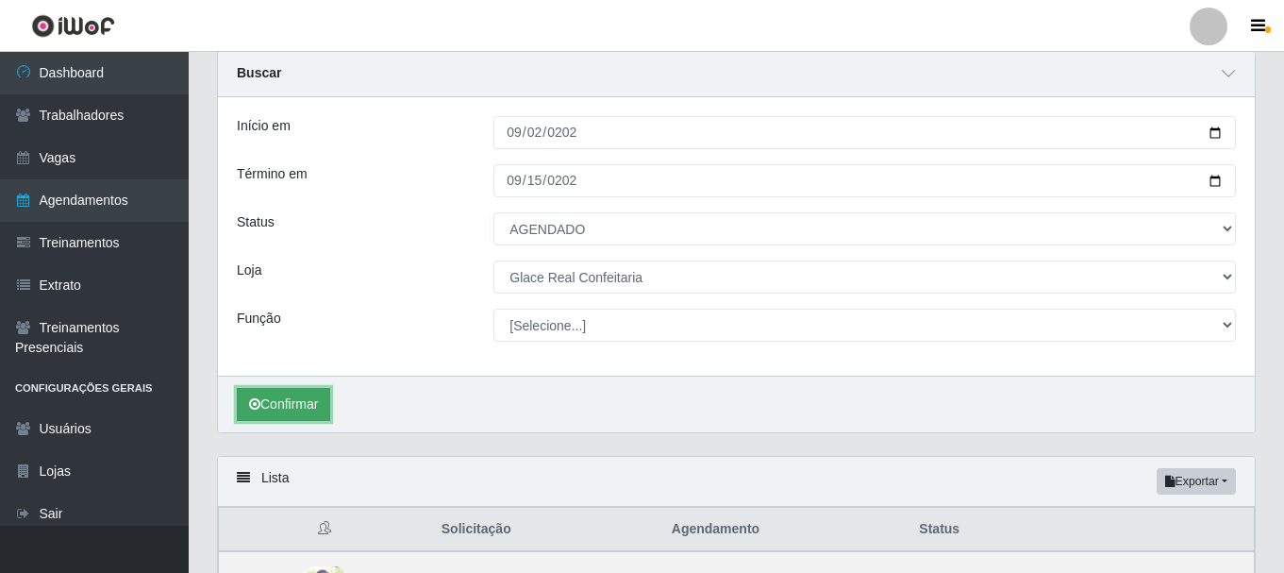
click at [308, 398] on button "Confirmar" at bounding box center [283, 404] width 93 height 33
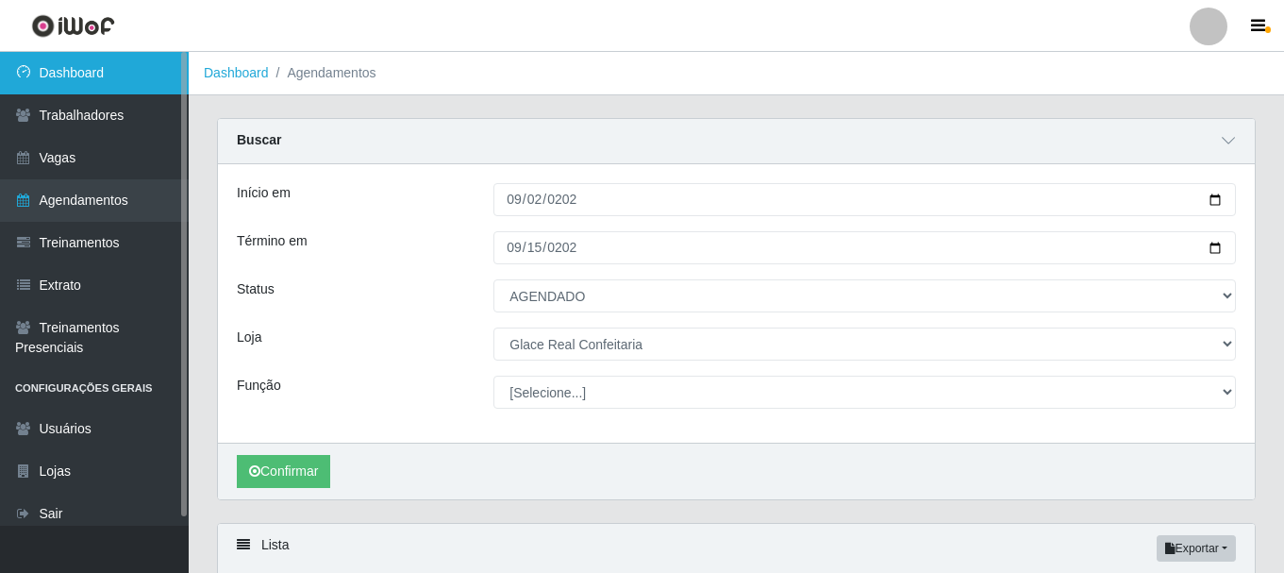
click at [70, 74] on link "Dashboard" at bounding box center [94, 73] width 189 height 42
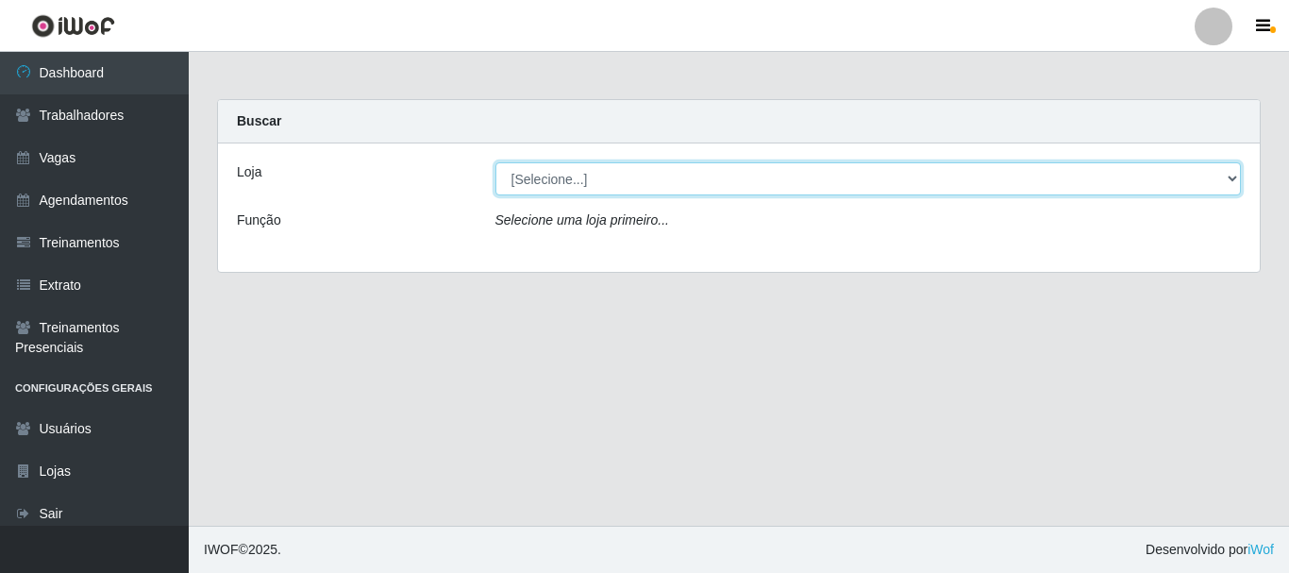
click at [571, 178] on select "[Selecione...] Glace Real Confeitaria" at bounding box center [868, 178] width 746 height 33
select select "445"
click at [495, 162] on select "[Selecione...] Glace Real Confeitaria" at bounding box center [868, 178] width 746 height 33
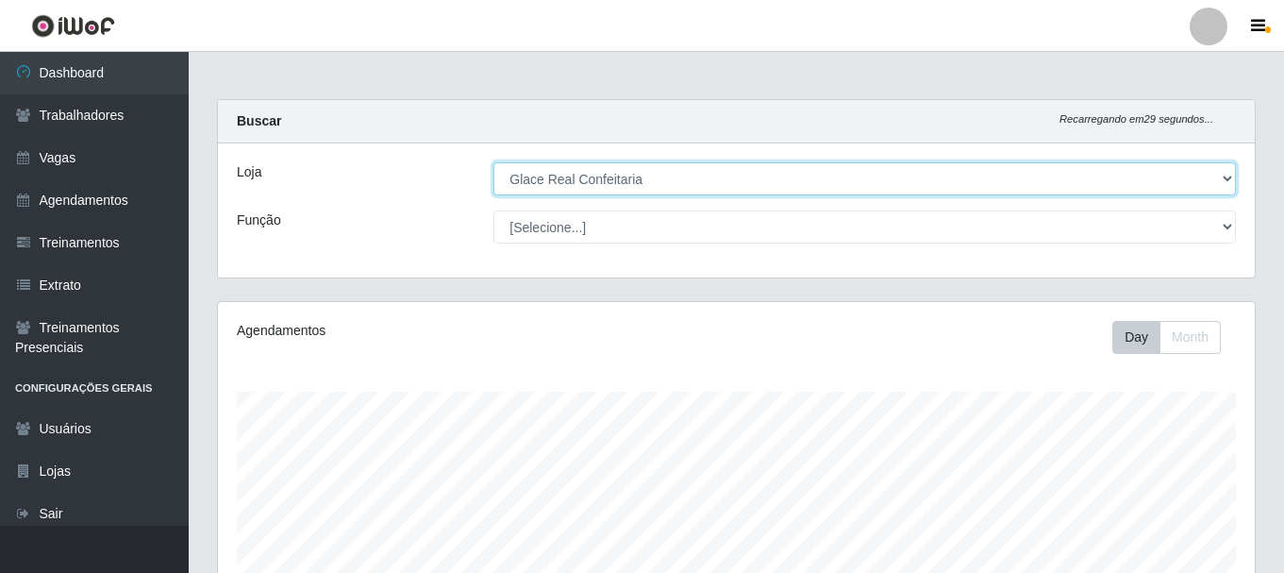
scroll to position [344, 0]
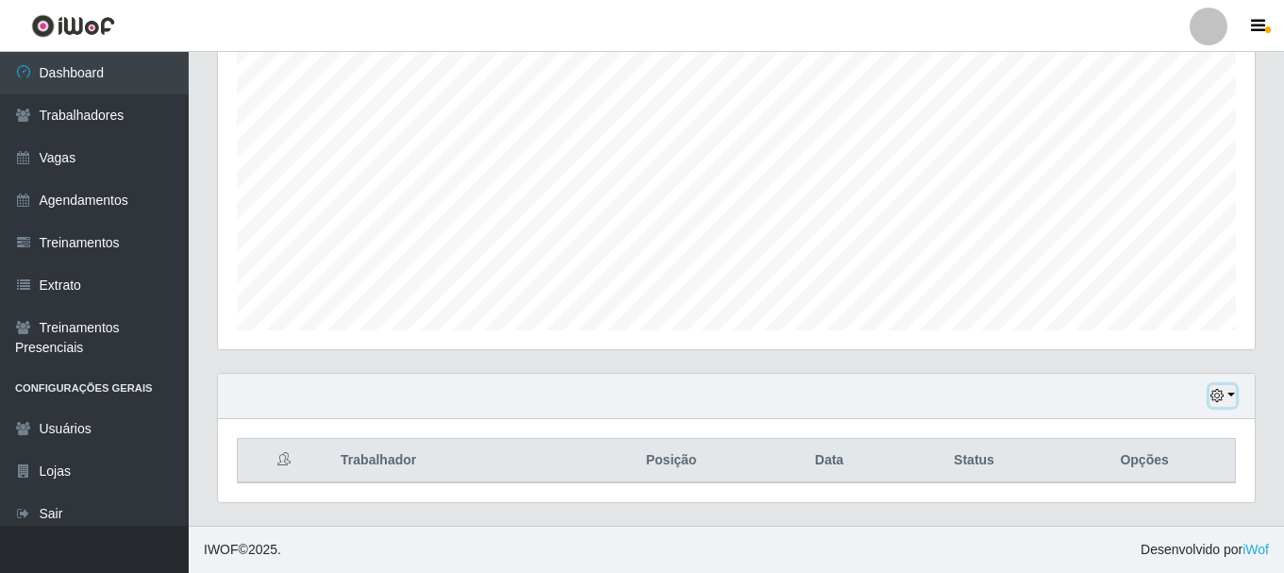
click at [1222, 402] on icon "button" at bounding box center [1216, 395] width 13 height 13
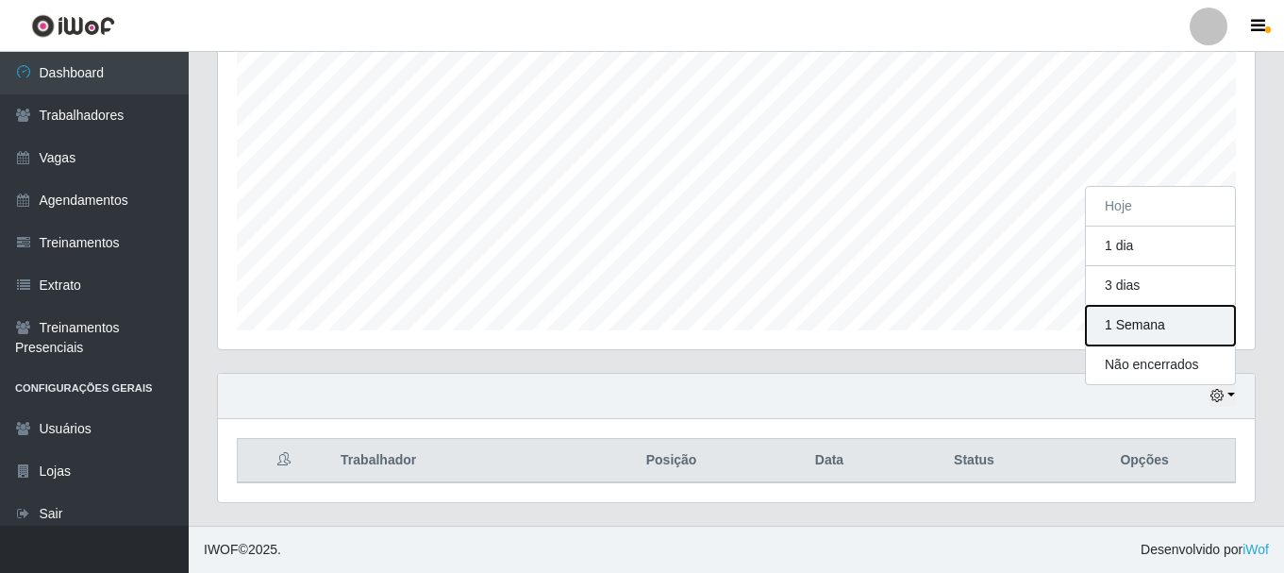
click at [1149, 330] on button "1 Semana" at bounding box center [1160, 326] width 149 height 40
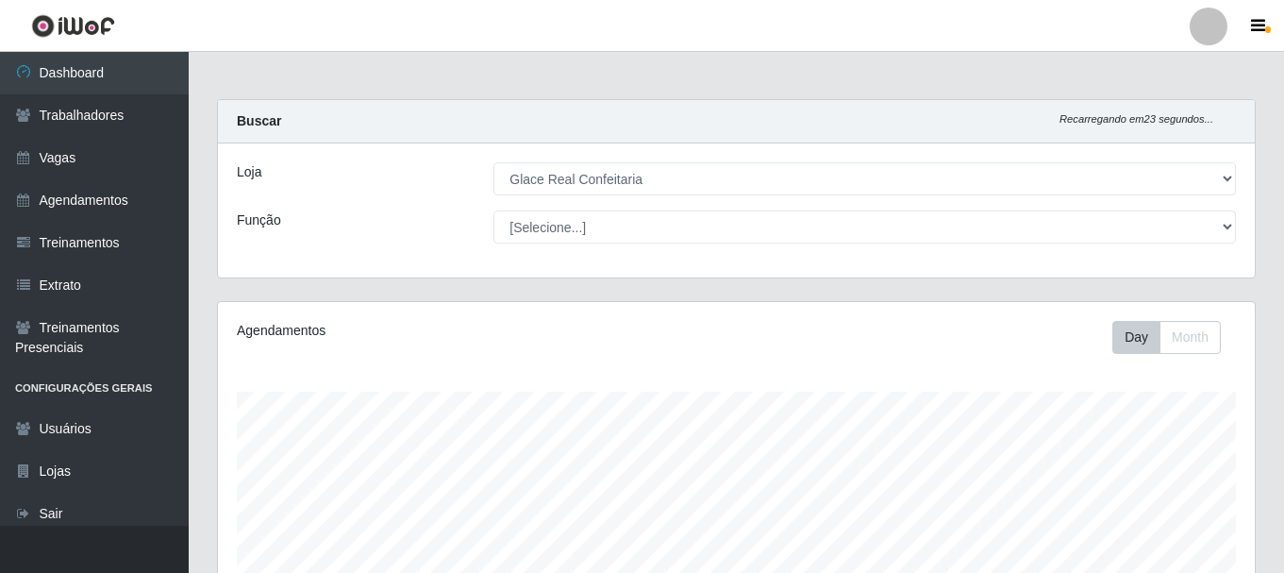
scroll to position [472, 0]
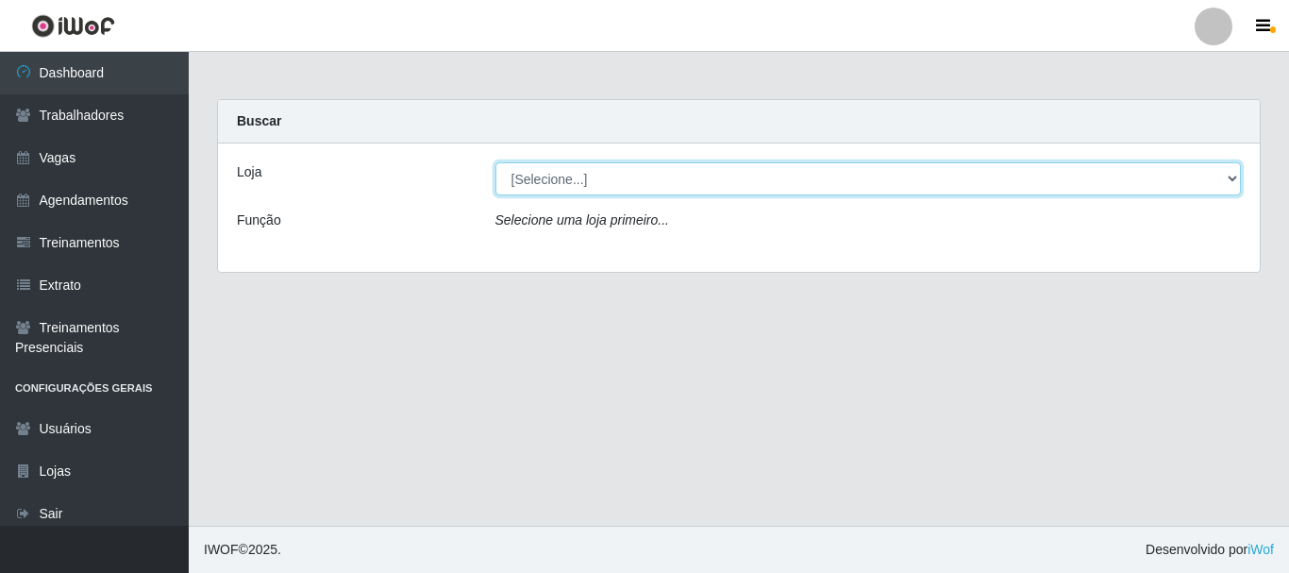
click at [824, 169] on select "[Selecione...] Glace Real Confeitaria" at bounding box center [868, 178] width 746 height 33
select select "445"
click at [495, 162] on select "[Selecione...] Glace Real Confeitaria" at bounding box center [868, 178] width 746 height 33
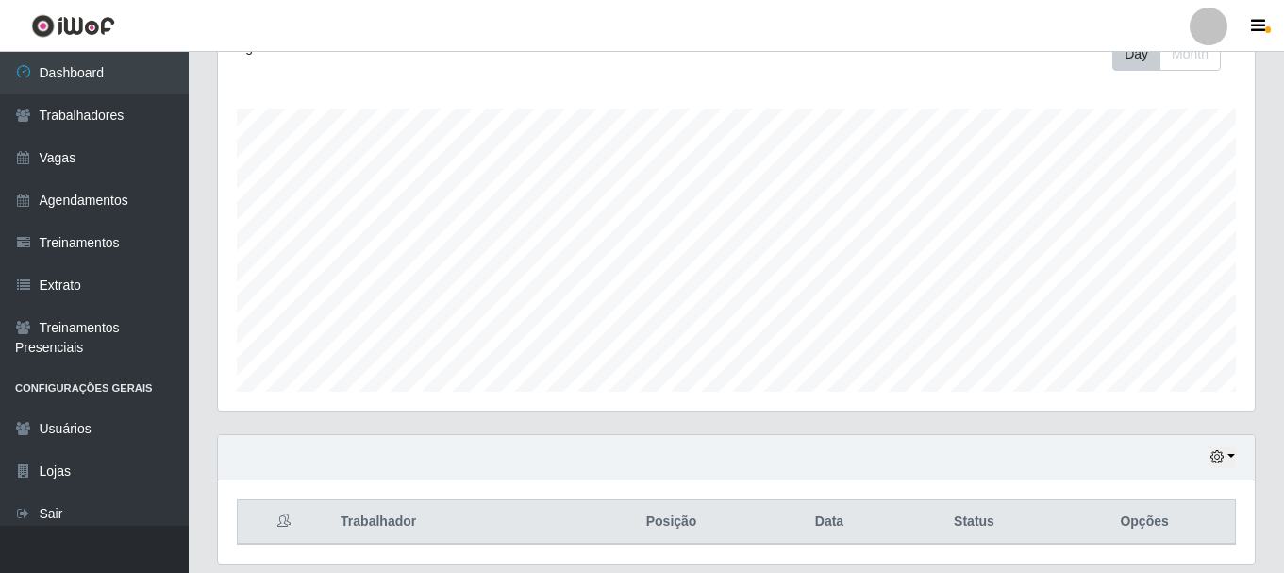
scroll to position [344, 0]
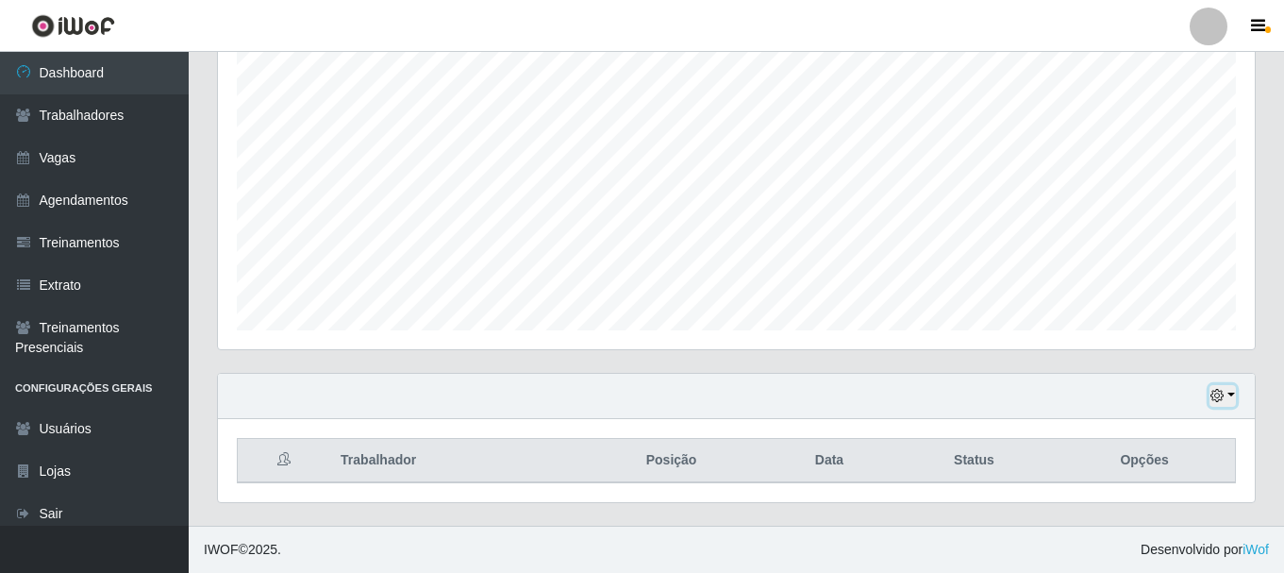
click at [1233, 386] on button "button" at bounding box center [1222, 396] width 26 height 22
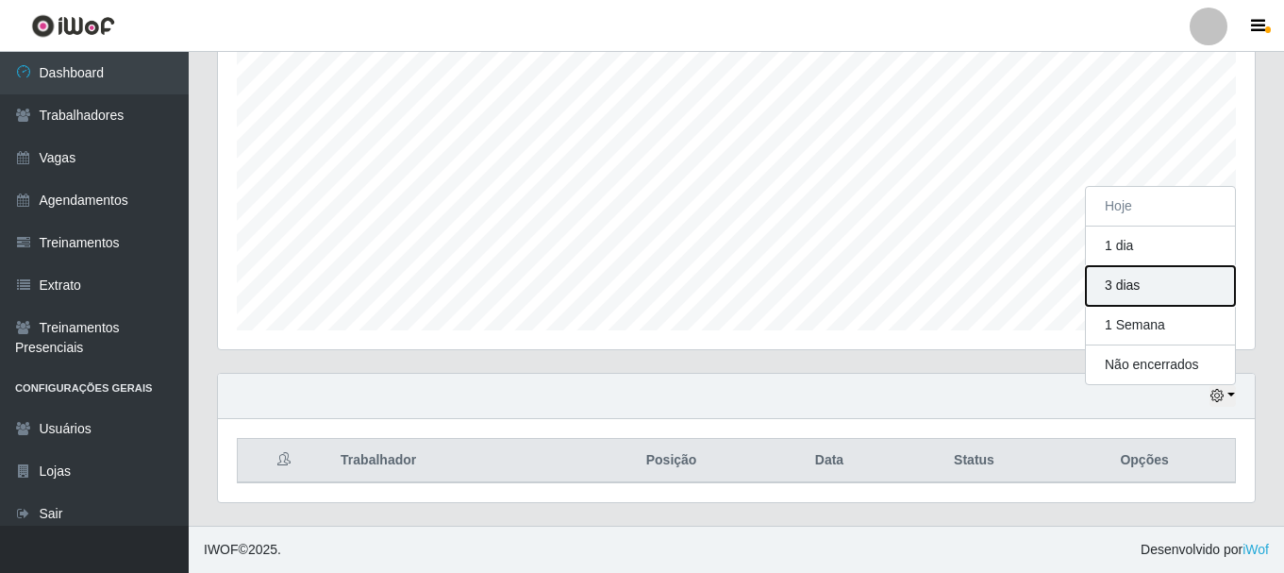
click at [1143, 291] on button "3 dias" at bounding box center [1160, 286] width 149 height 40
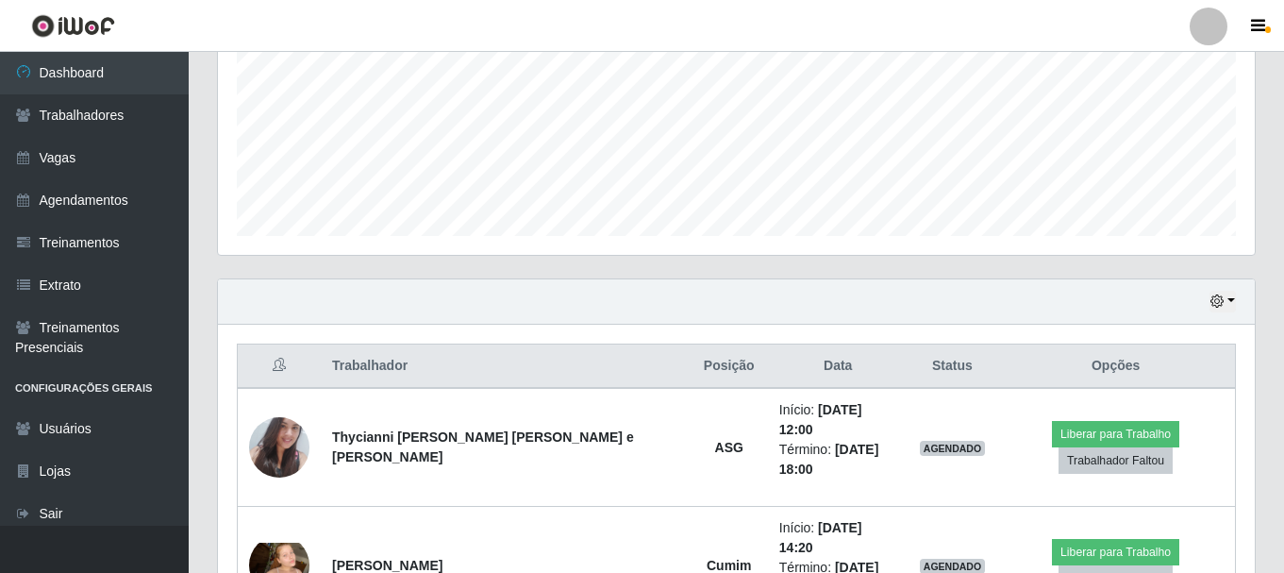
scroll to position [627, 0]
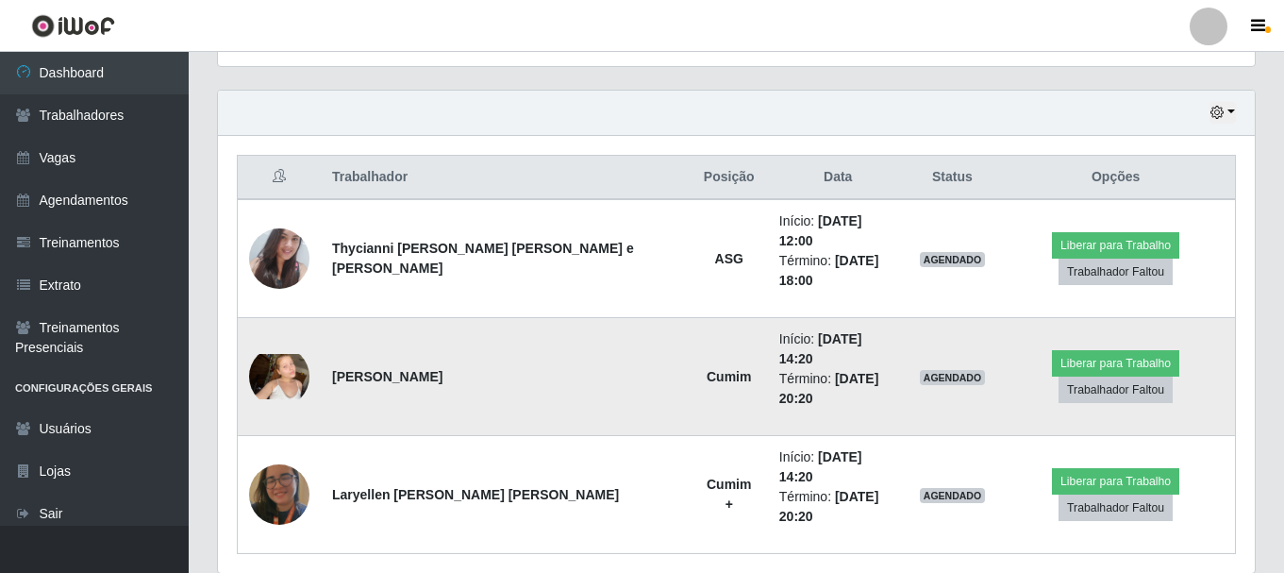
click at [276, 354] on img at bounding box center [279, 376] width 60 height 45
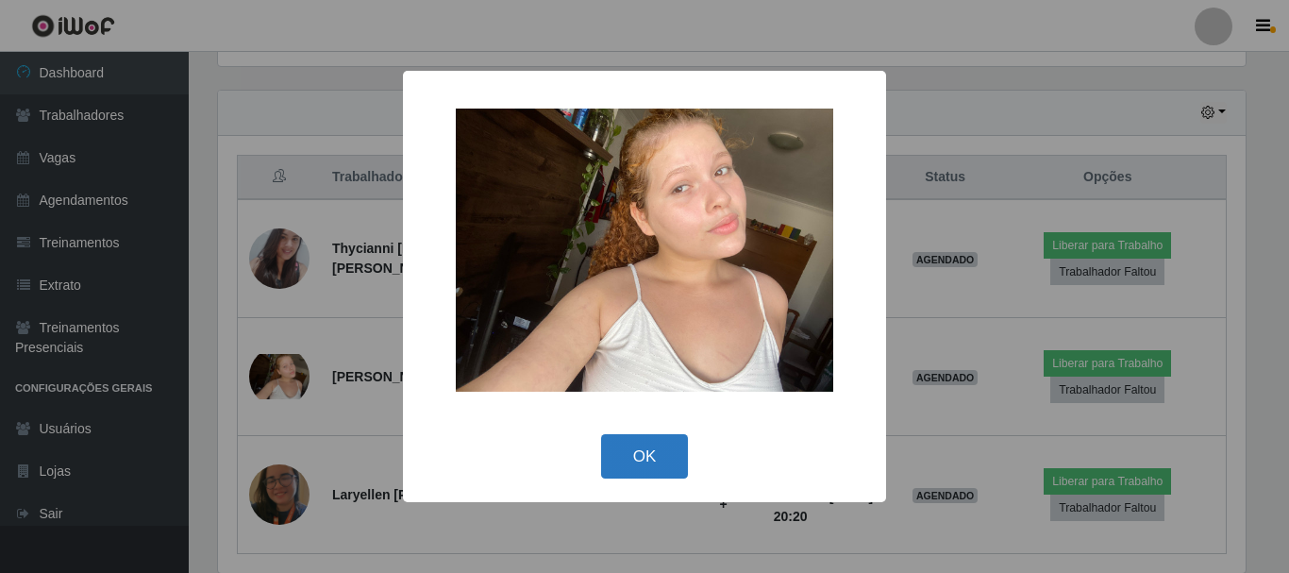
click at [654, 448] on button "OK" at bounding box center [645, 456] width 88 height 44
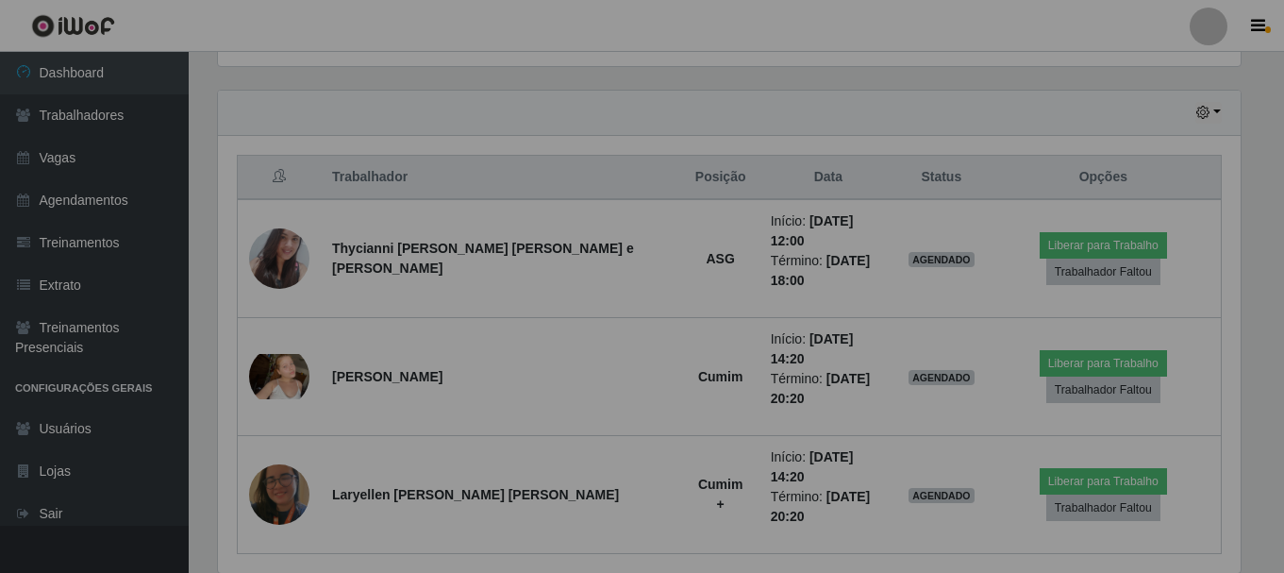
scroll to position [391, 1037]
